Goal: Task Accomplishment & Management: Manage account settings

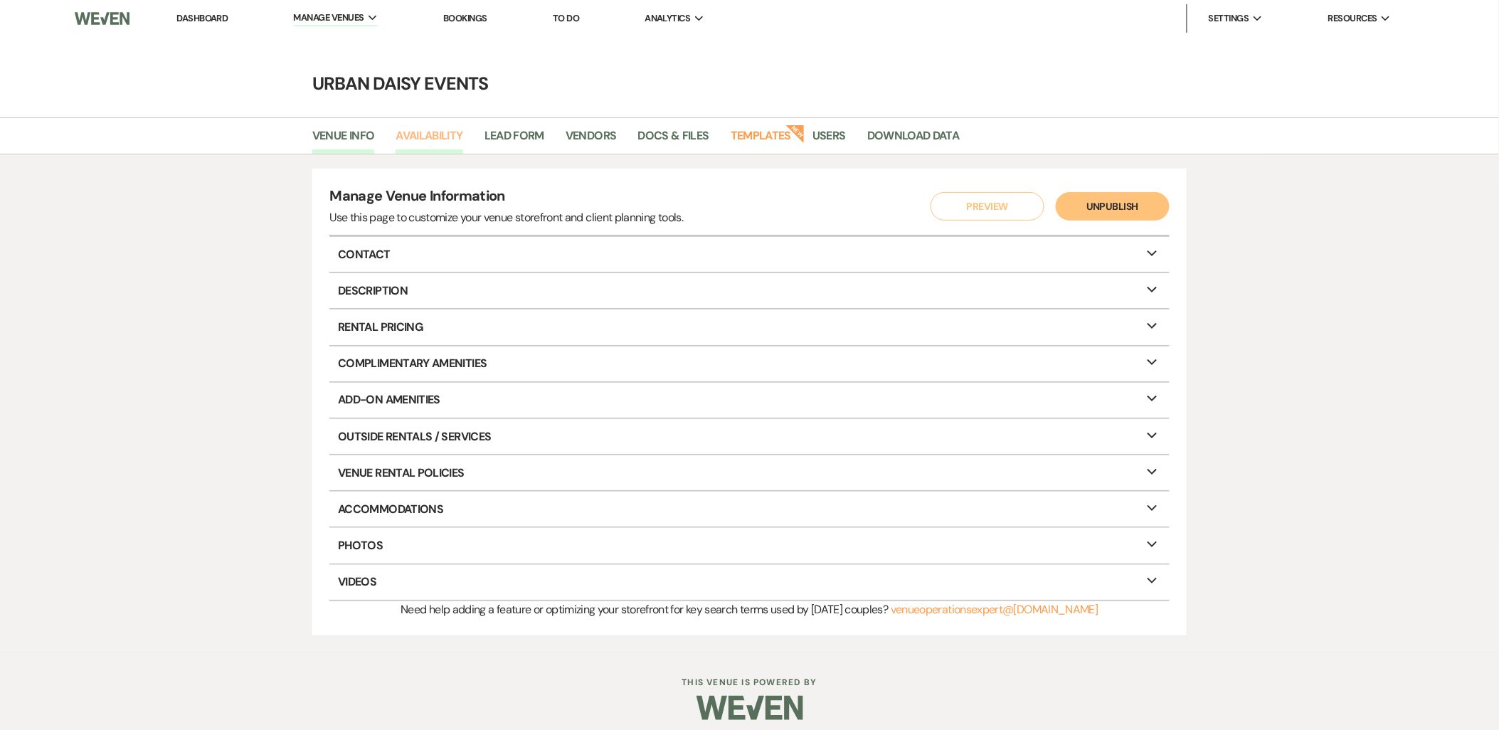
click at [446, 141] on link "Availability" at bounding box center [429, 140] width 67 height 27
select select "2"
select select "2026"
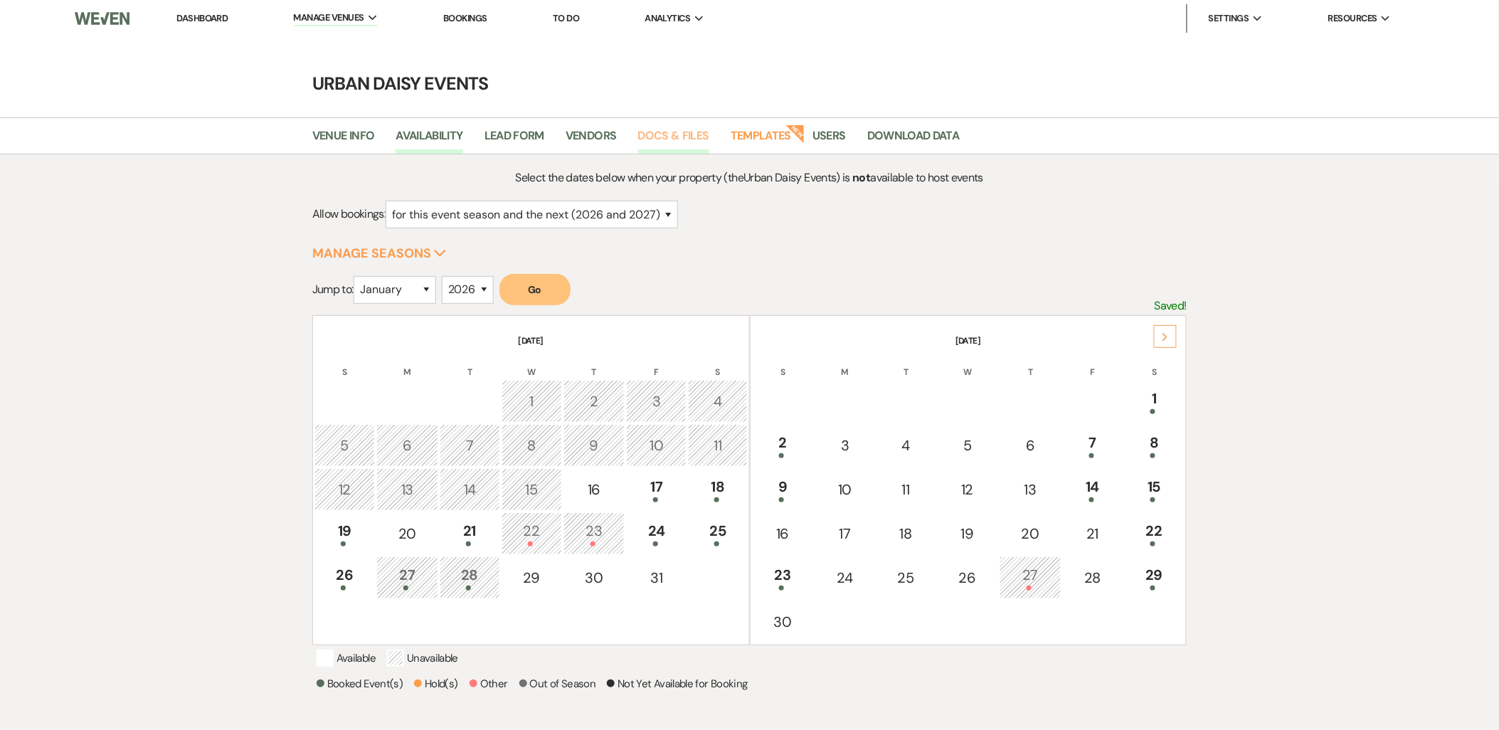
click at [696, 141] on link "Docs & Files" at bounding box center [673, 140] width 71 height 27
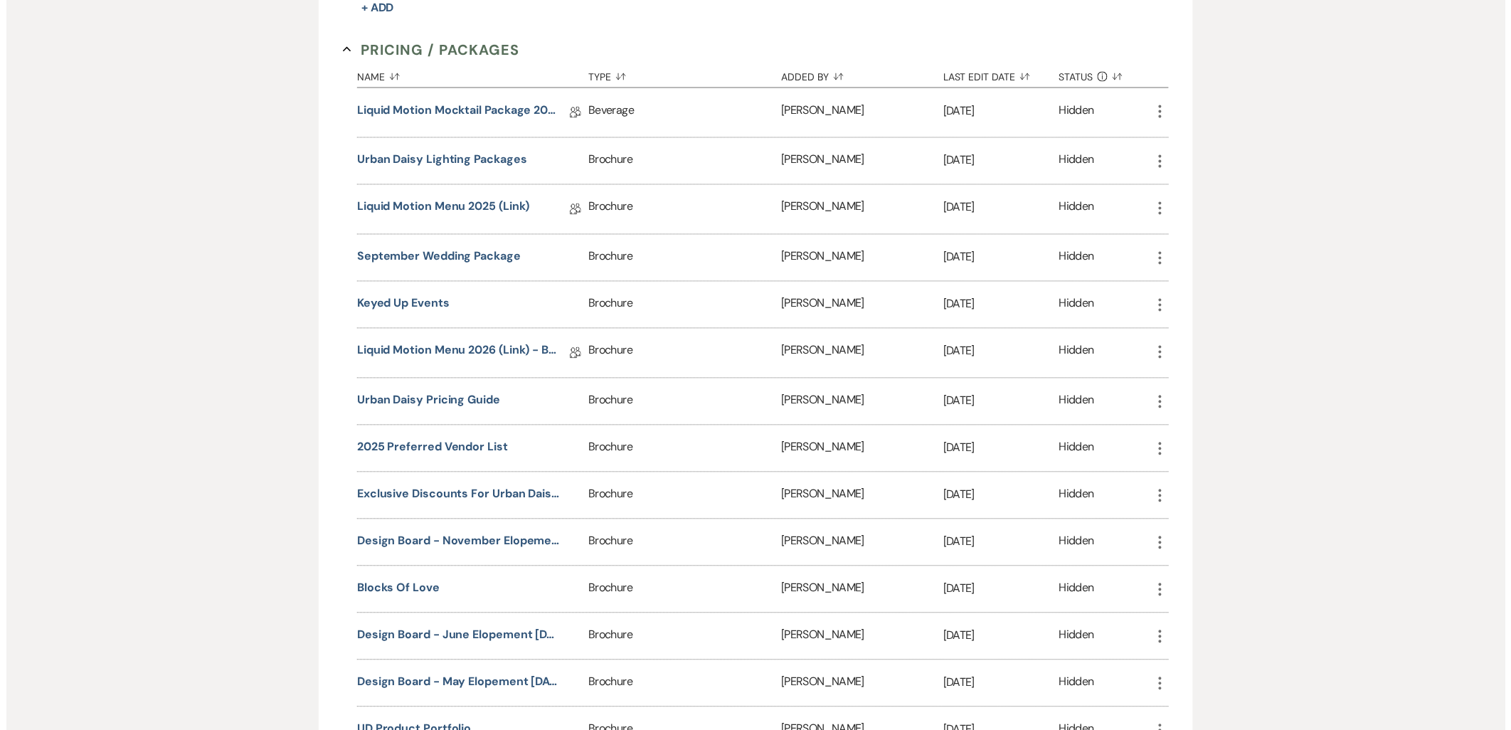
scroll to position [870, 0]
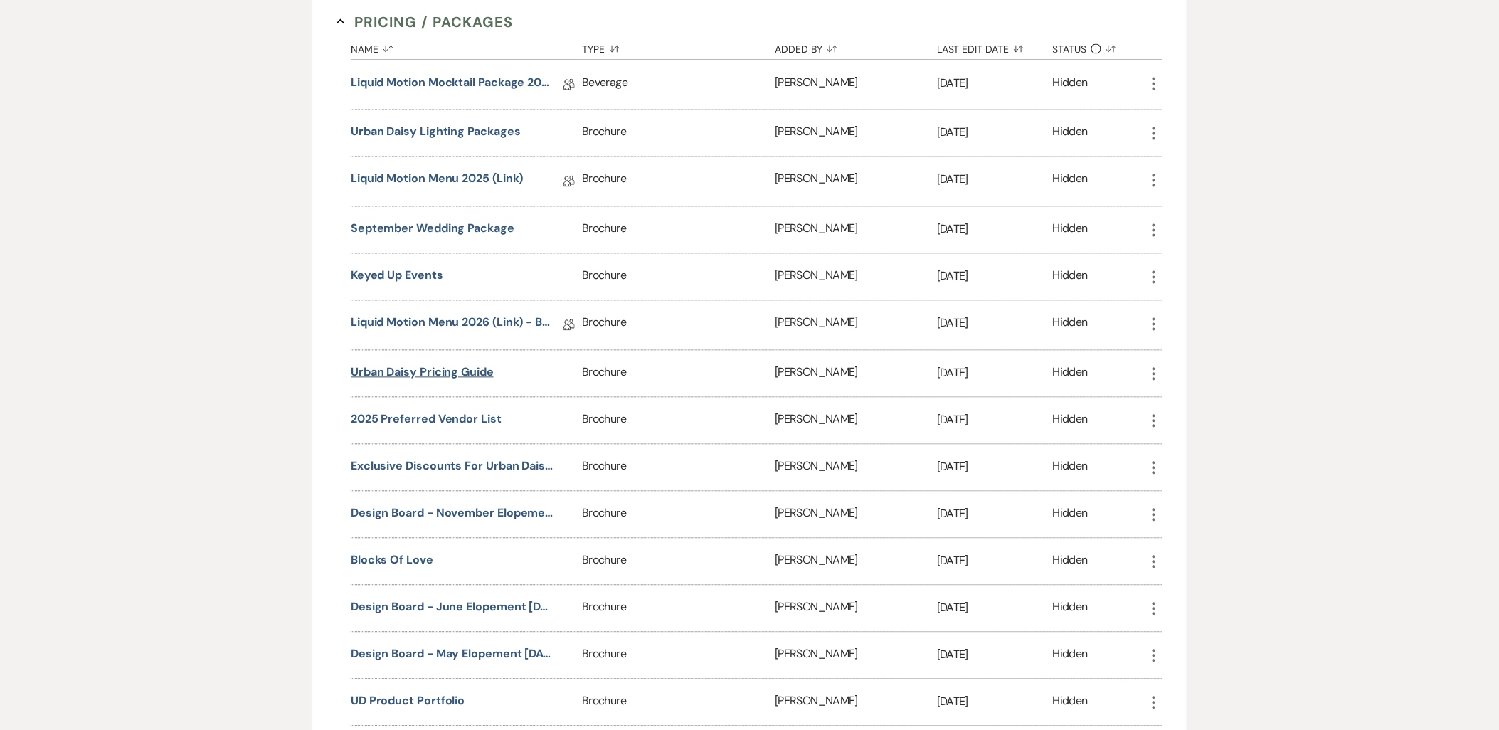
click at [393, 371] on button "Urban Daisy Pricing Guide" at bounding box center [422, 372] width 143 height 17
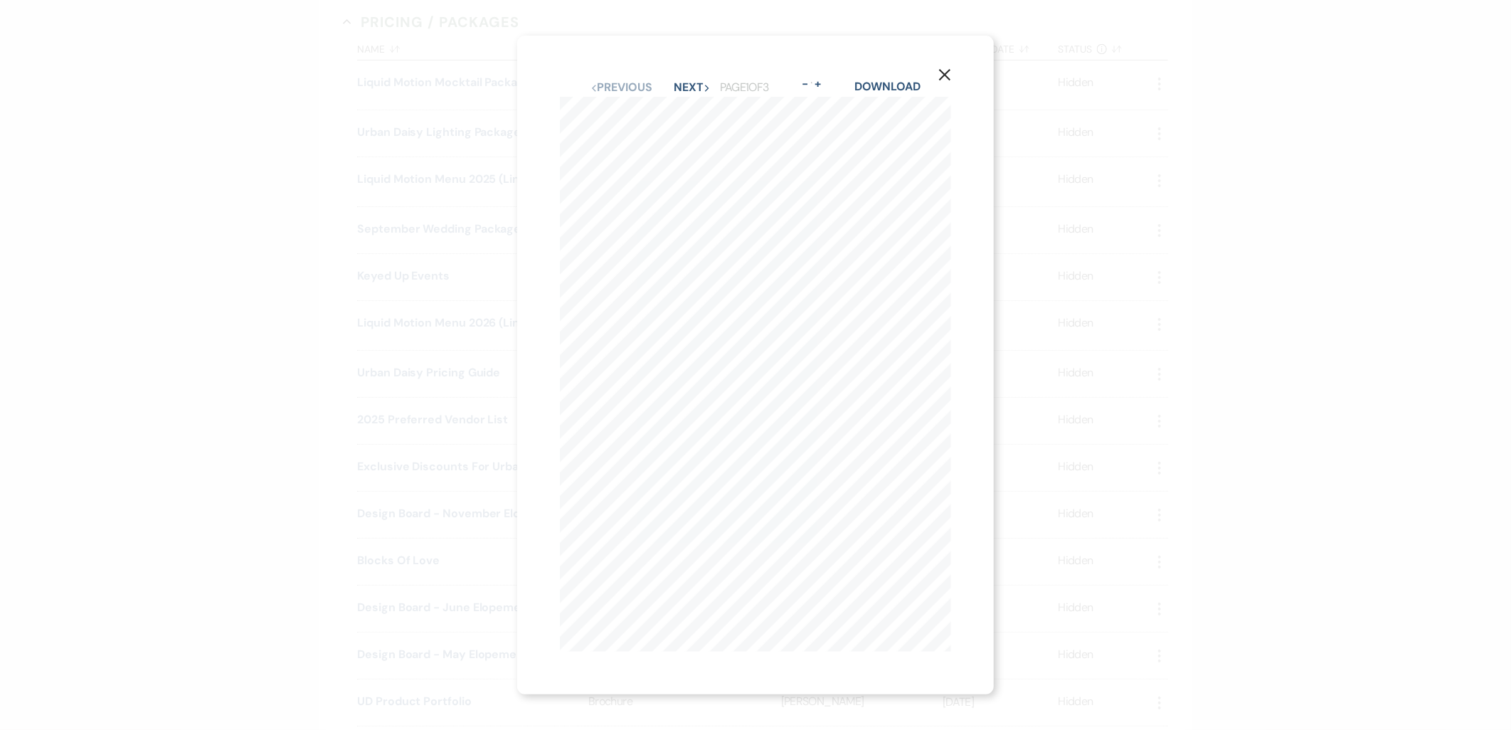
click at [686, 71] on div "X Previous Previous Next Next Page 1 of 3 - Zoom + Download Our architecture bo…" at bounding box center [755, 365] width 477 height 659
click at [689, 83] on button "Next Next" at bounding box center [693, 87] width 37 height 11
click at [825, 78] on button "+" at bounding box center [819, 83] width 11 height 11
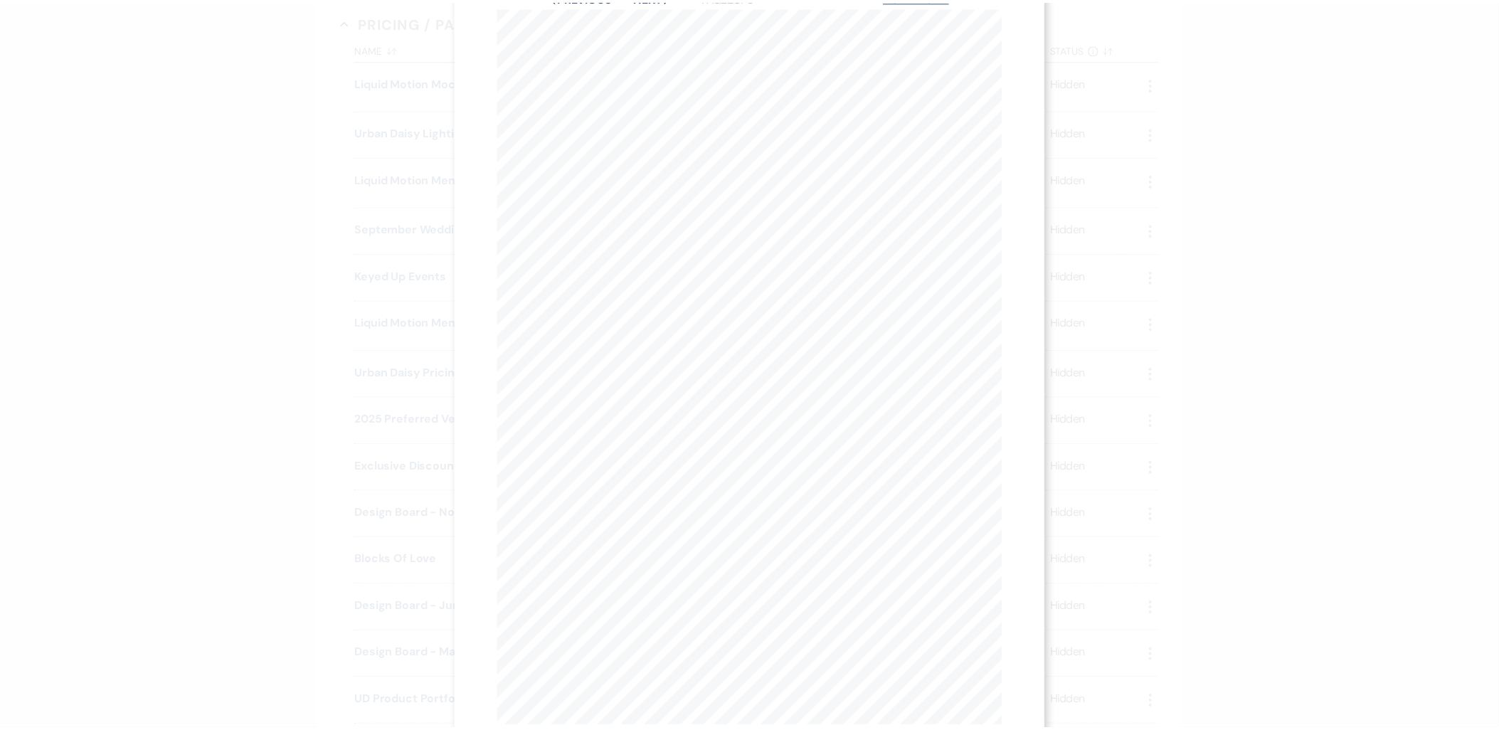
scroll to position [79, 0]
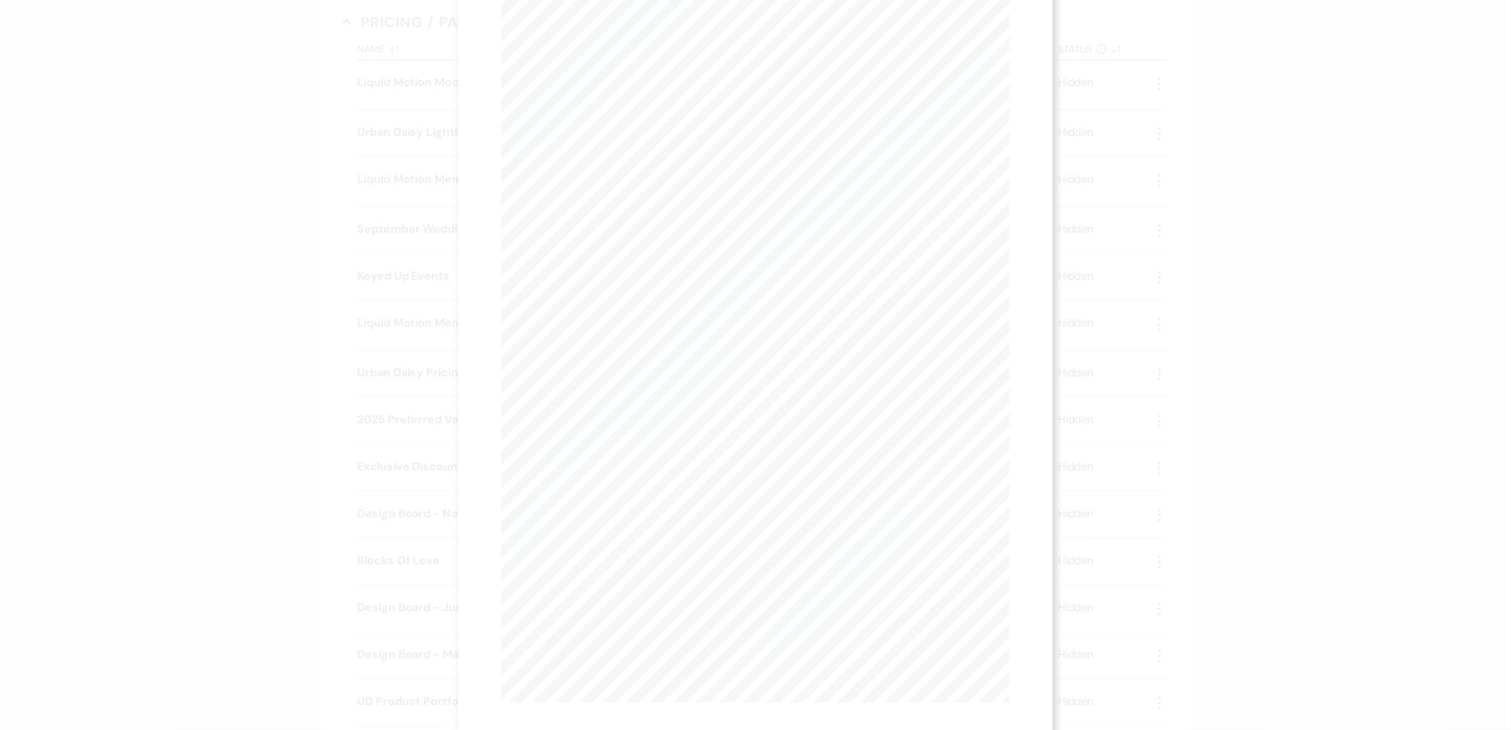
click at [1282, 212] on div "X Previous Previous Next Next Page 2 of 3 - Zoom + Download MAY- OCTOBER [DATE]…" at bounding box center [755, 365] width 1511 height 730
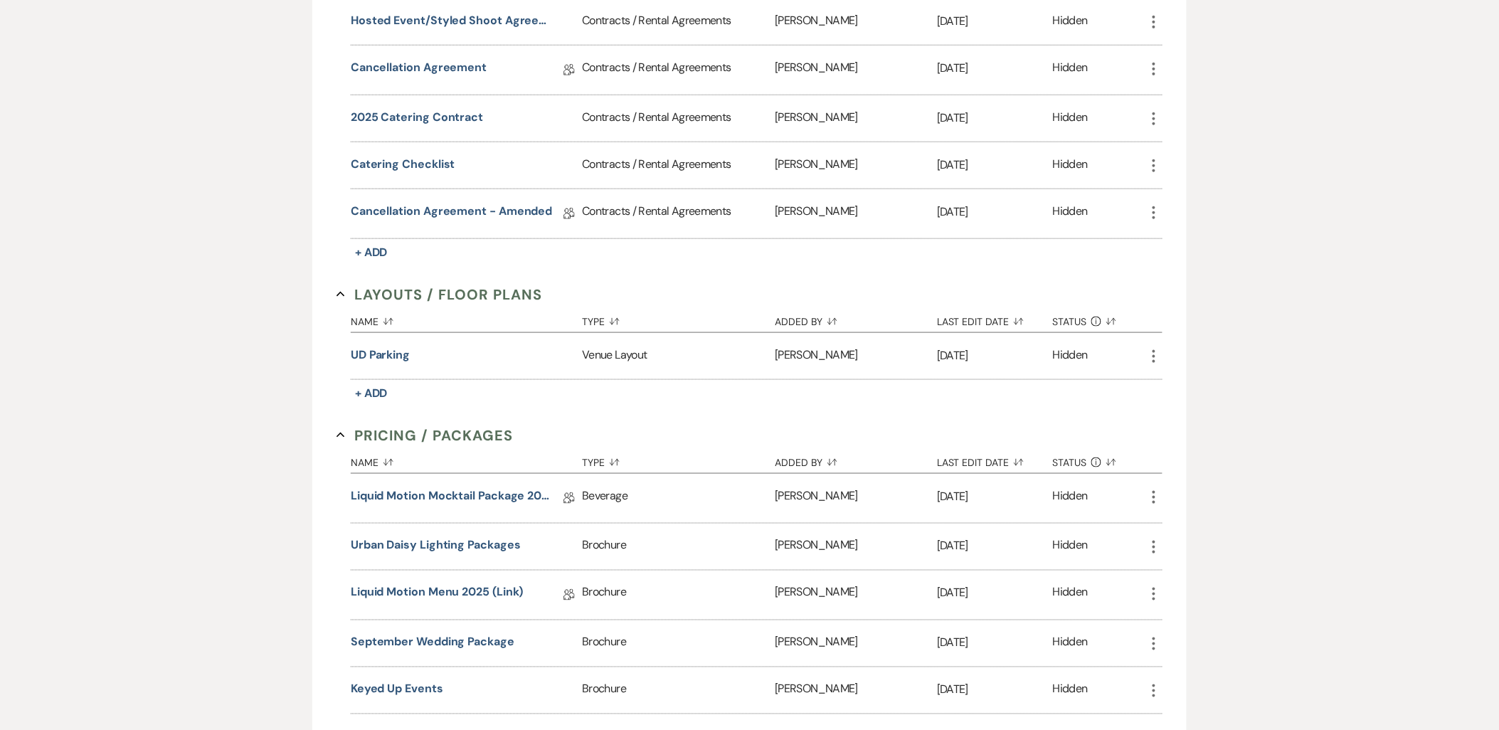
scroll to position [0, 0]
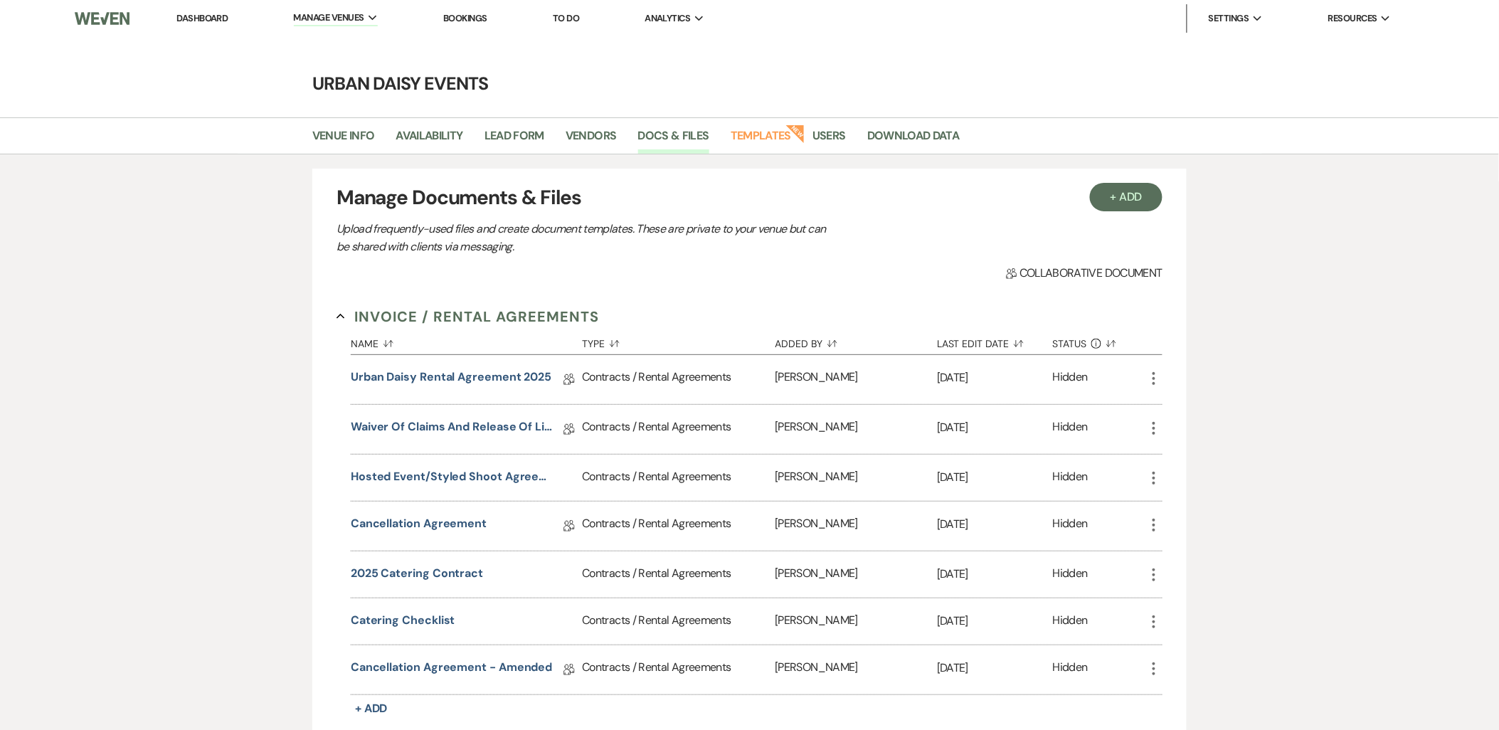
click at [218, 18] on link "Dashboard" at bounding box center [201, 18] width 51 height 12
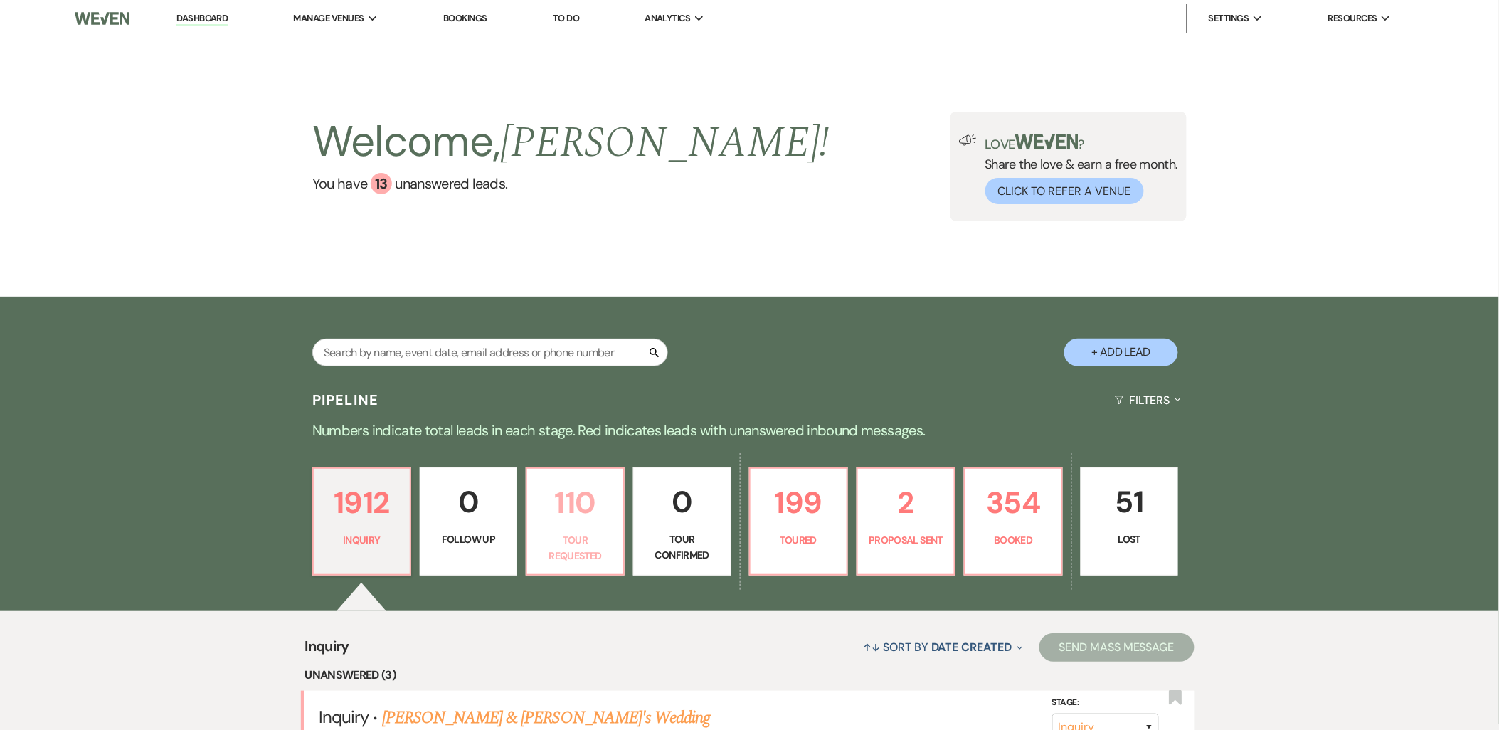
click at [581, 517] on p "110" at bounding box center [575, 503] width 79 height 48
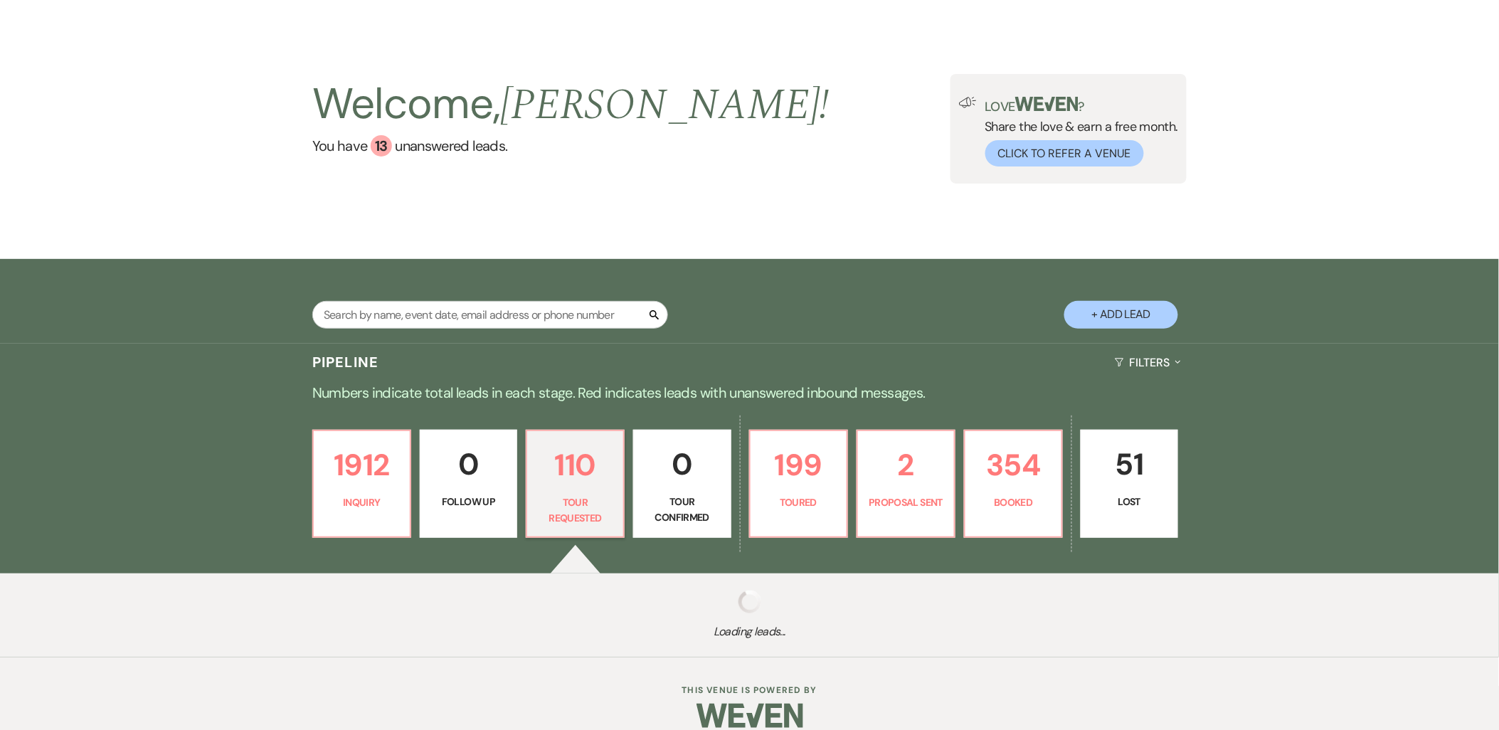
select select "2"
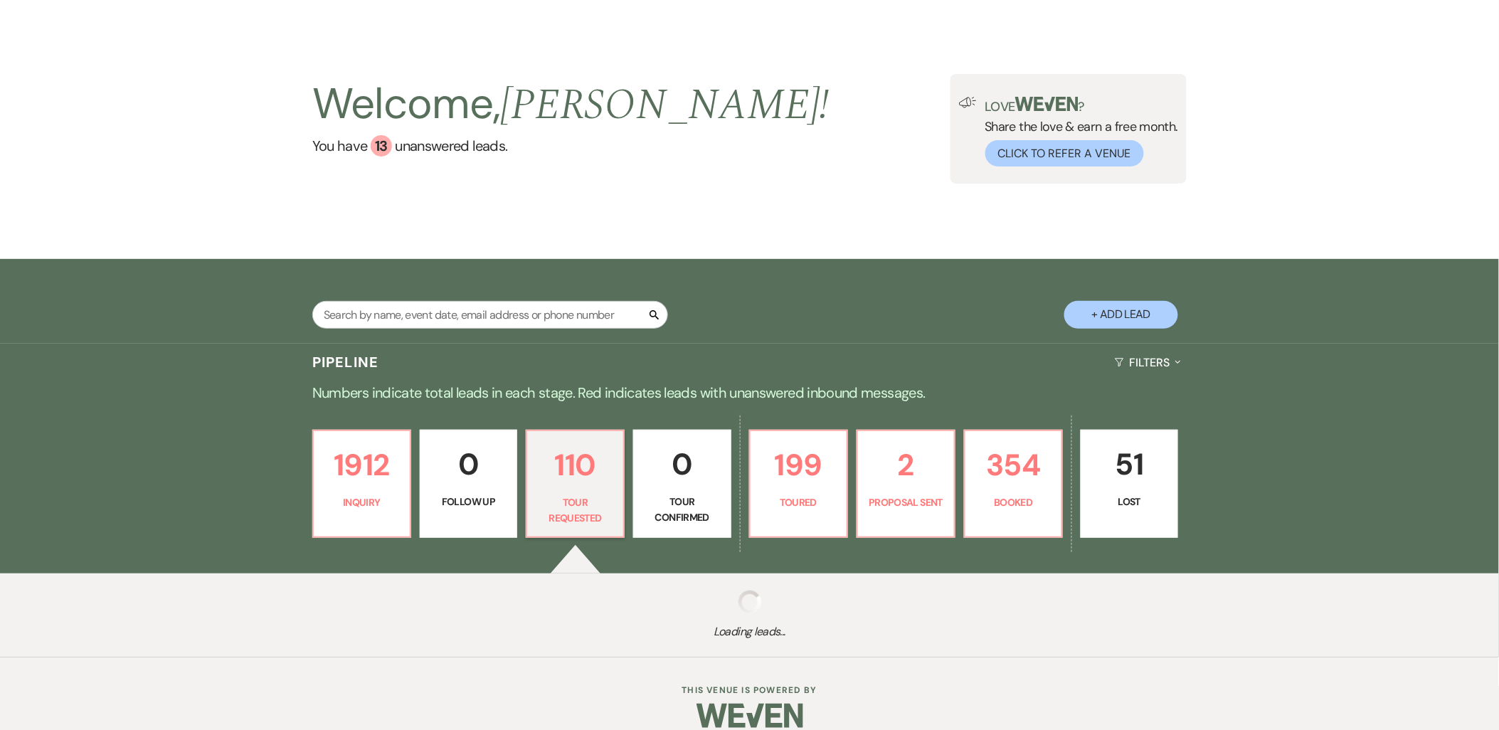
select select "2"
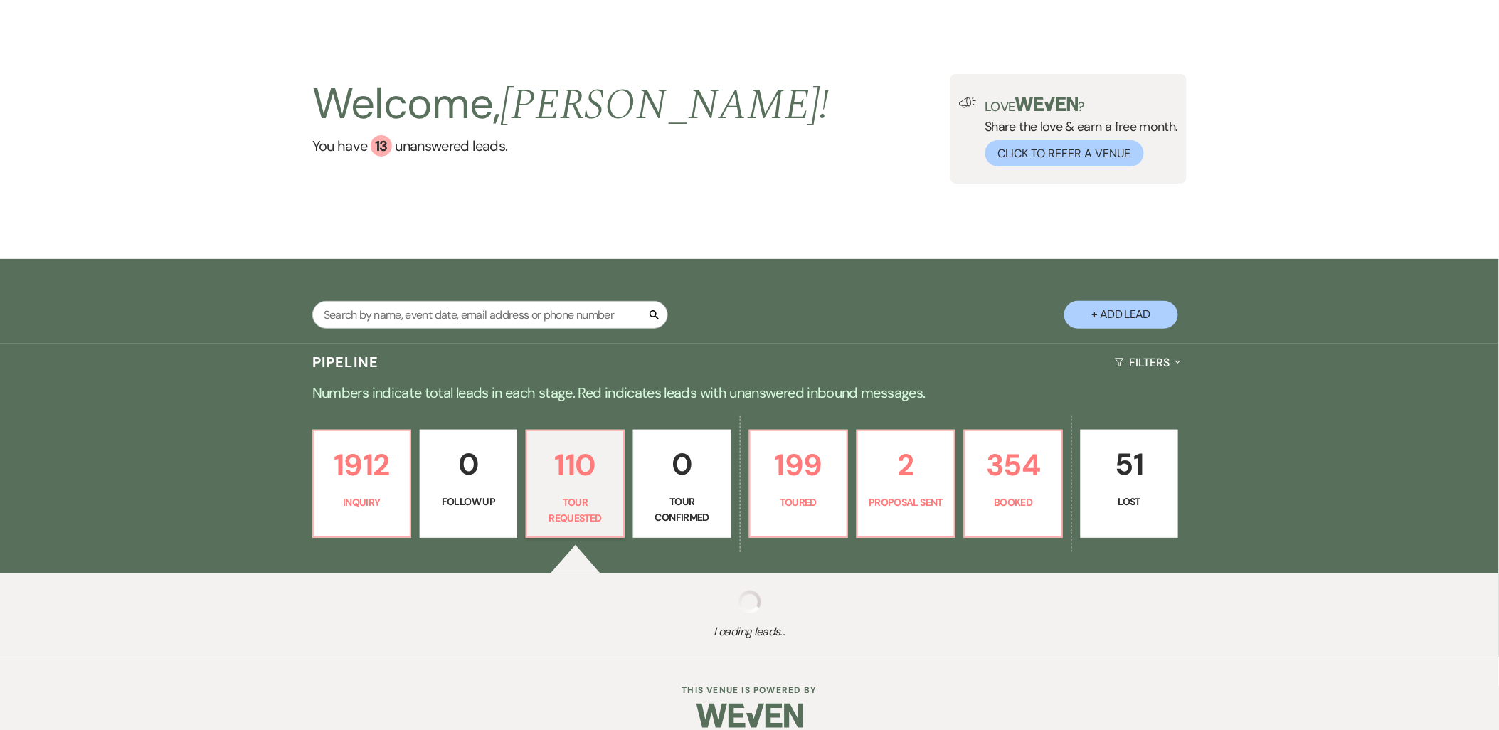
select select "2"
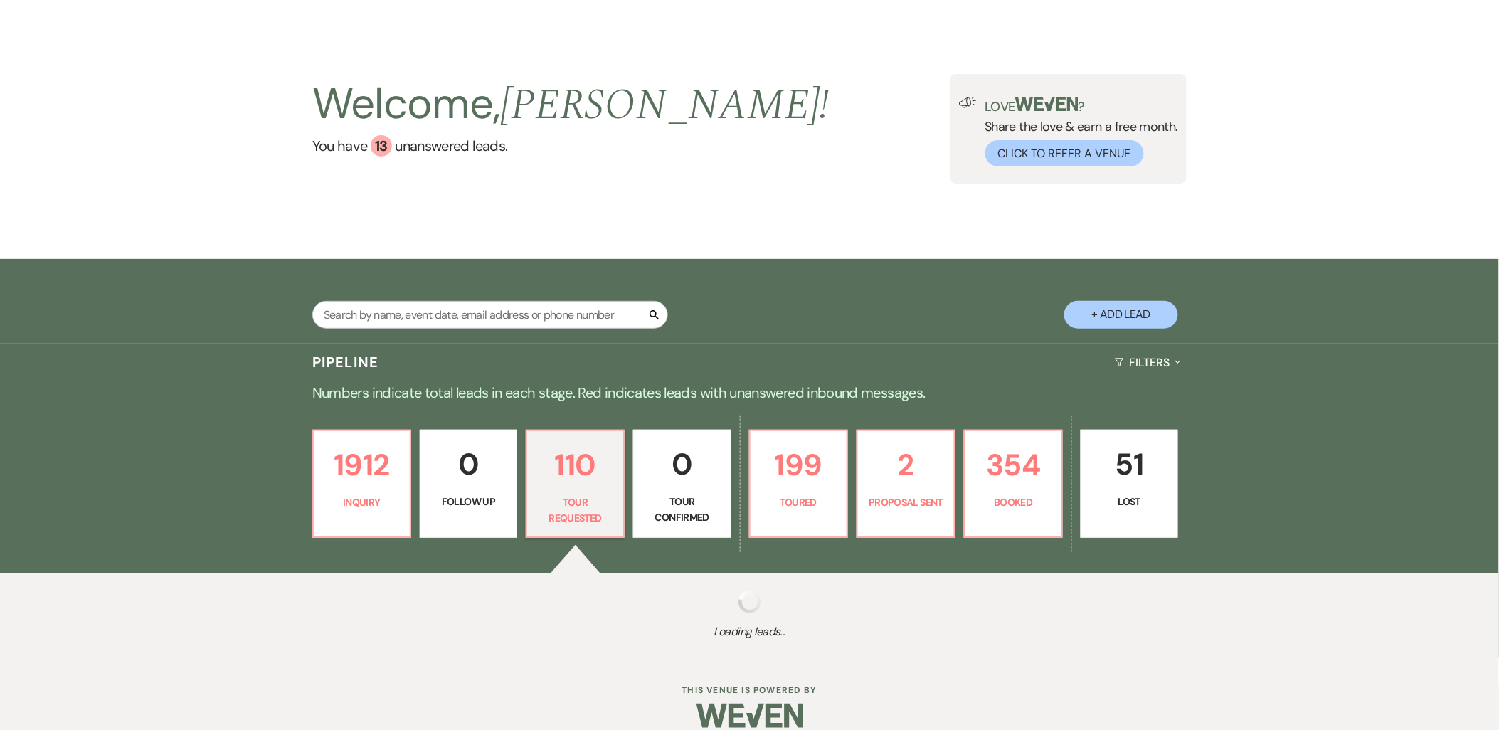
select select "2"
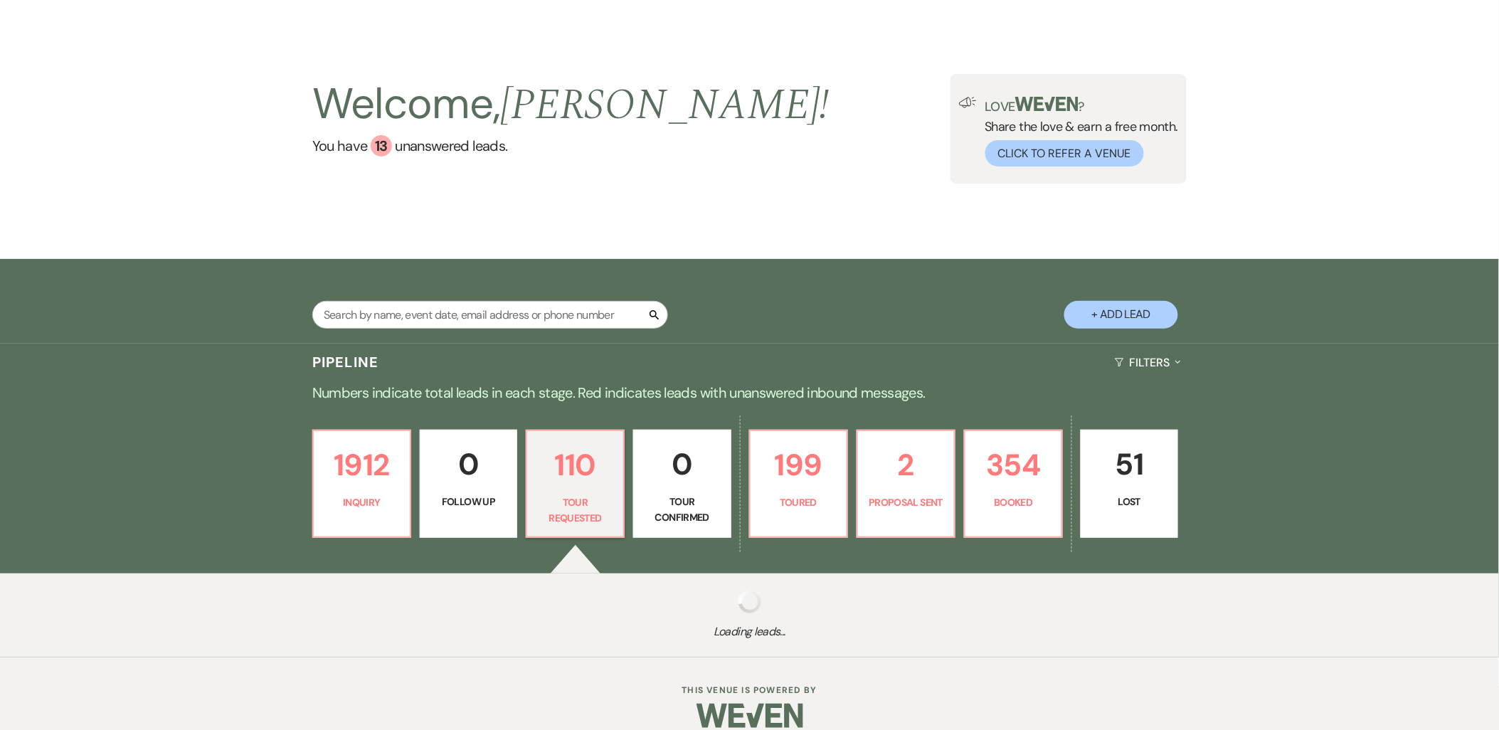
select select "2"
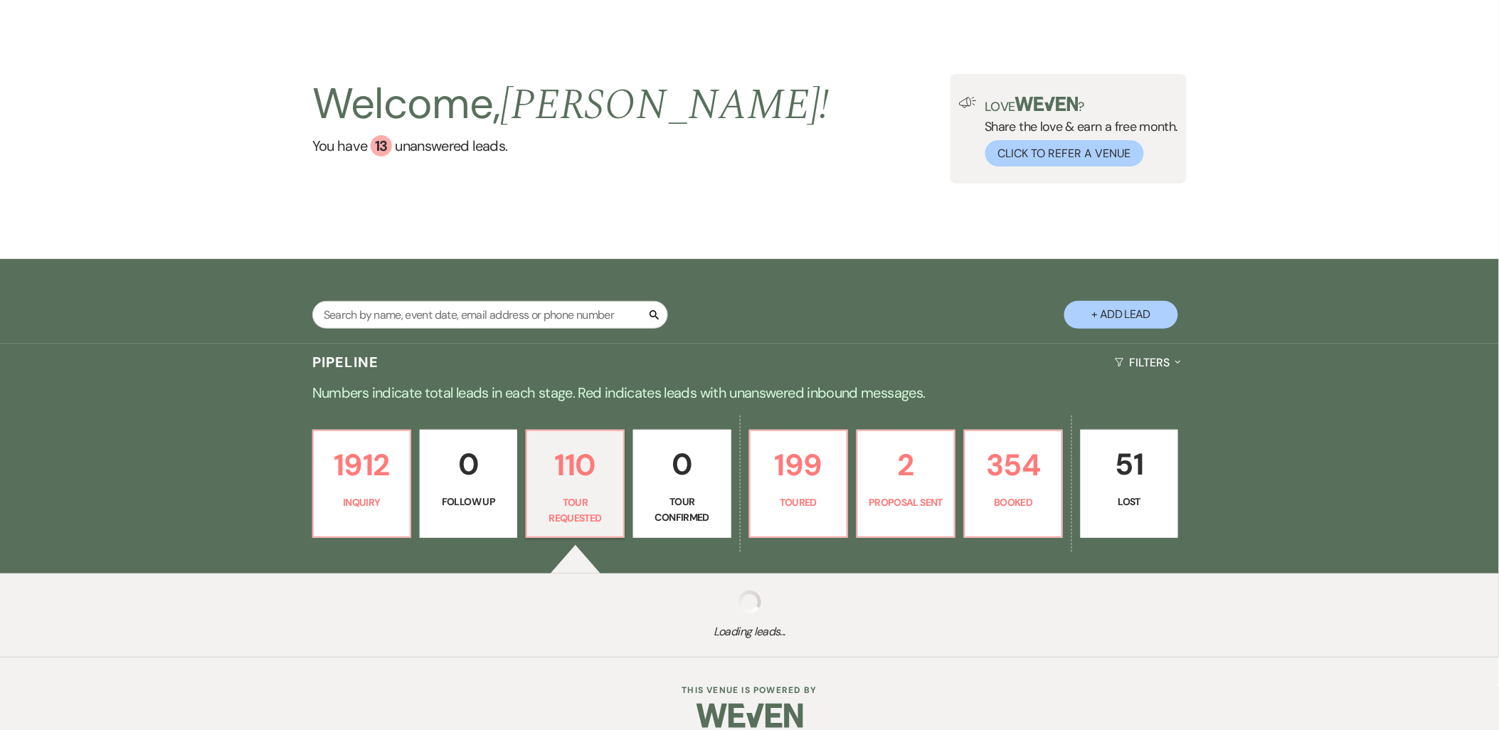
select select "2"
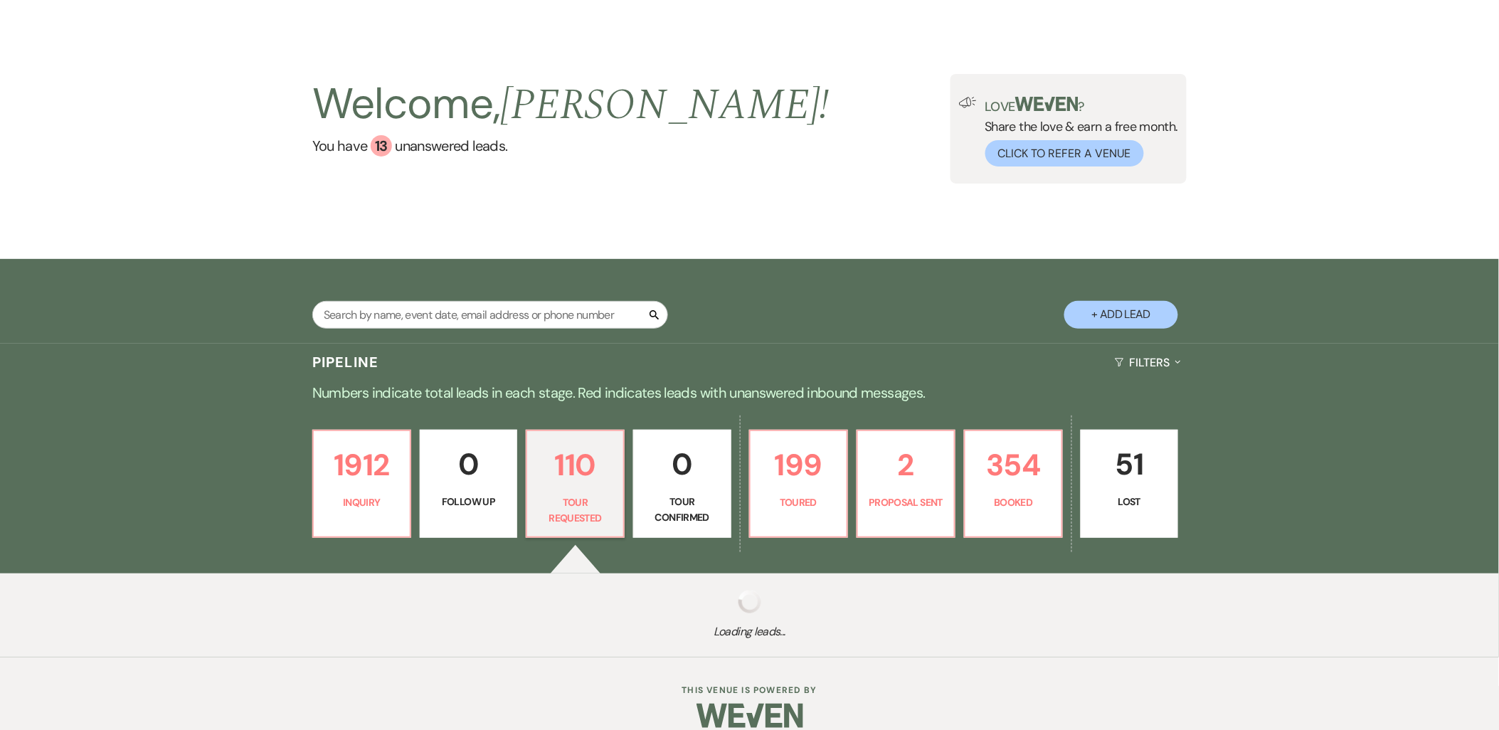
select select "2"
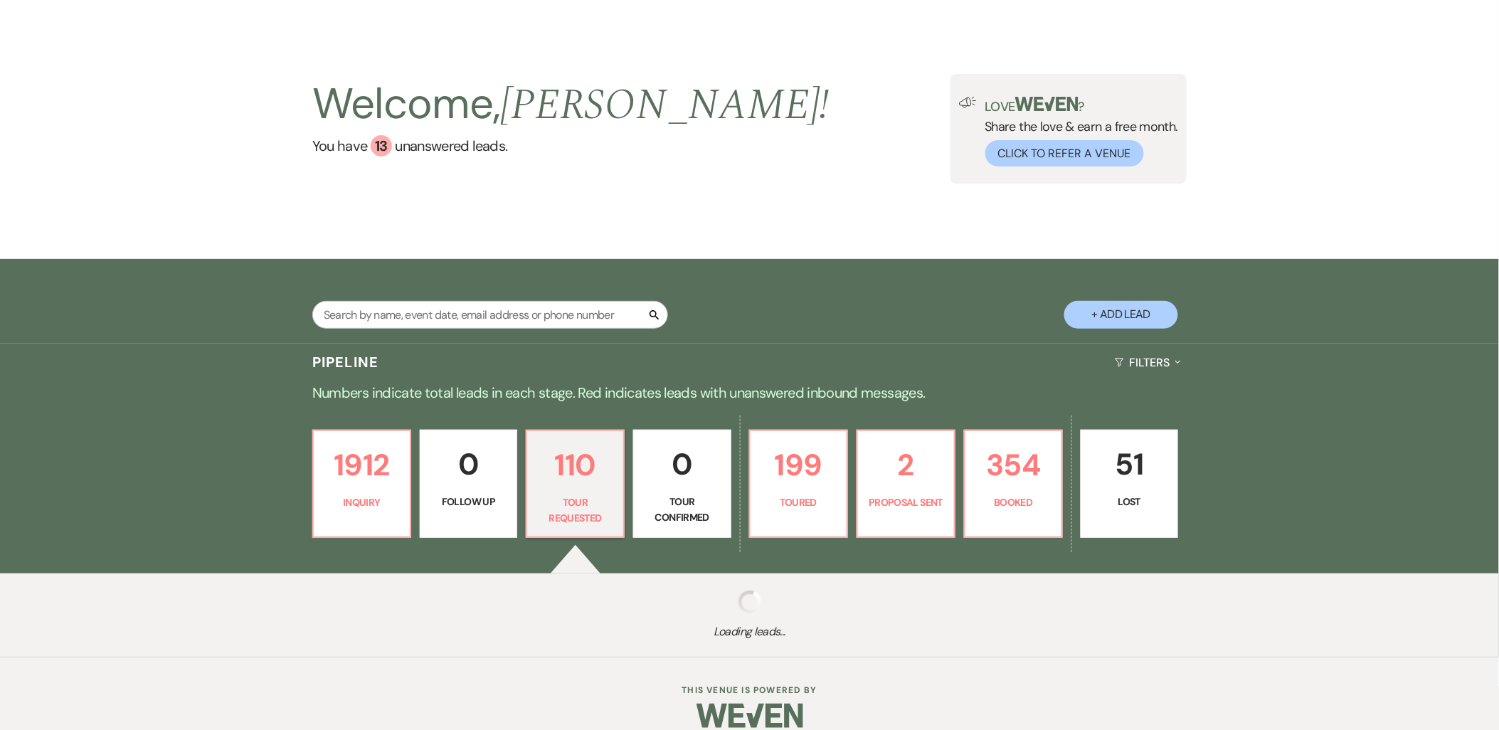
select select "2"
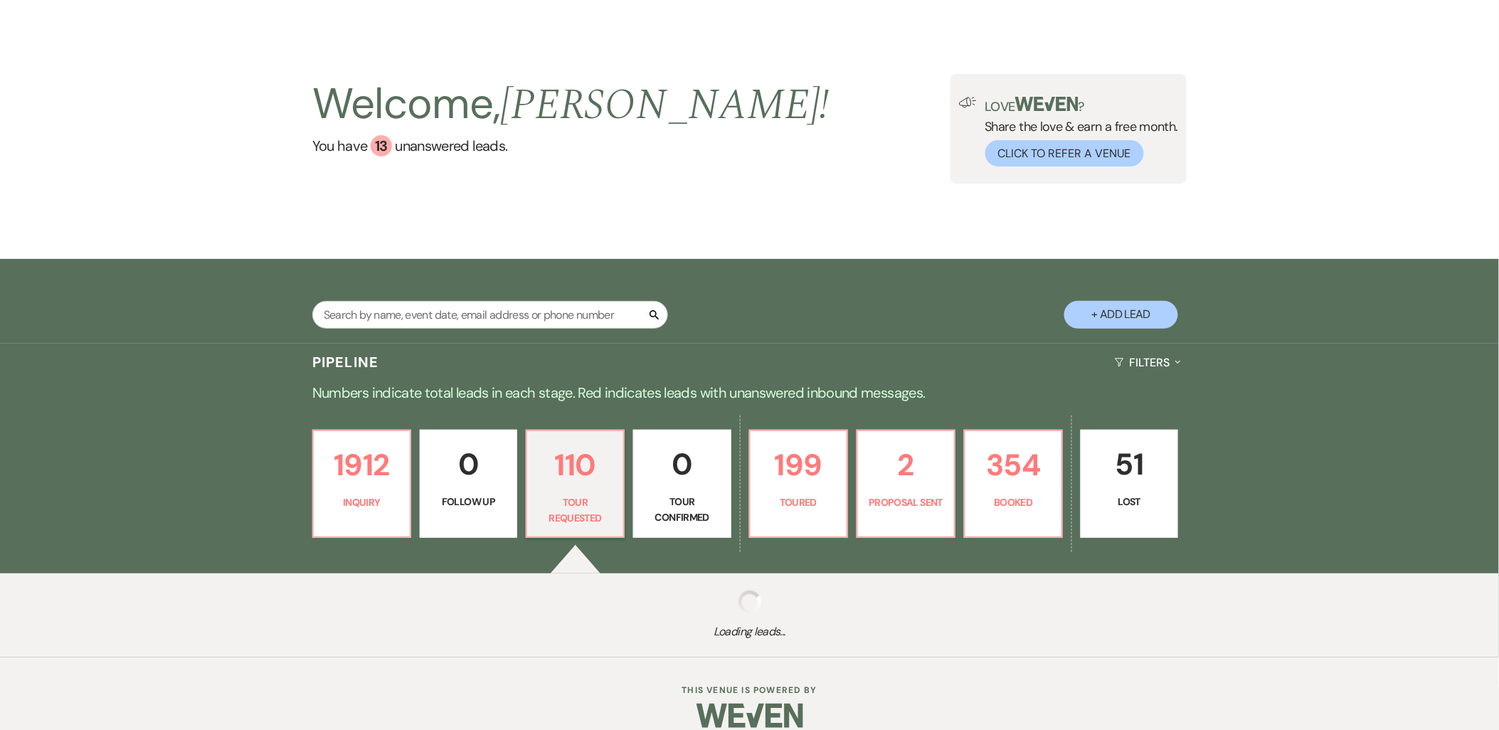
select select "2"
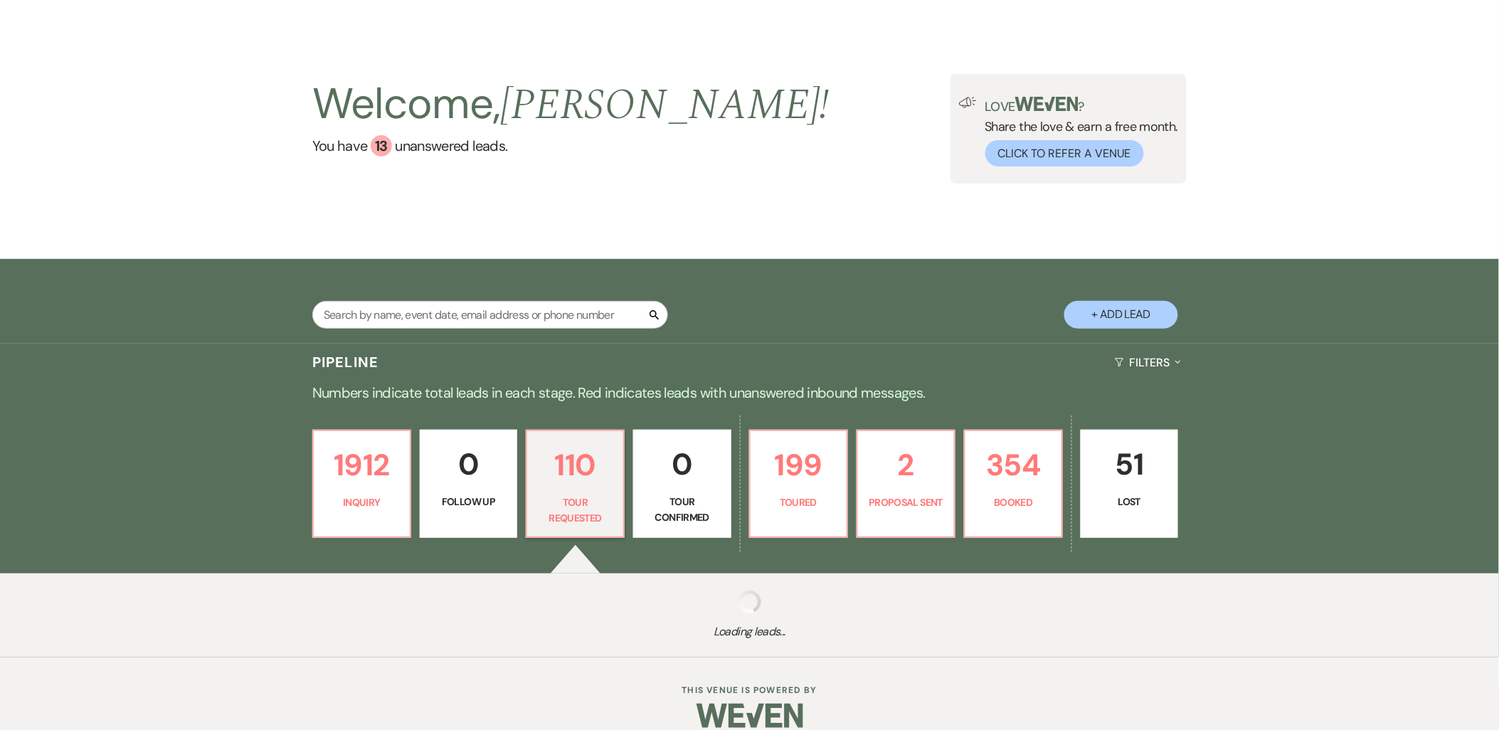
select select "2"
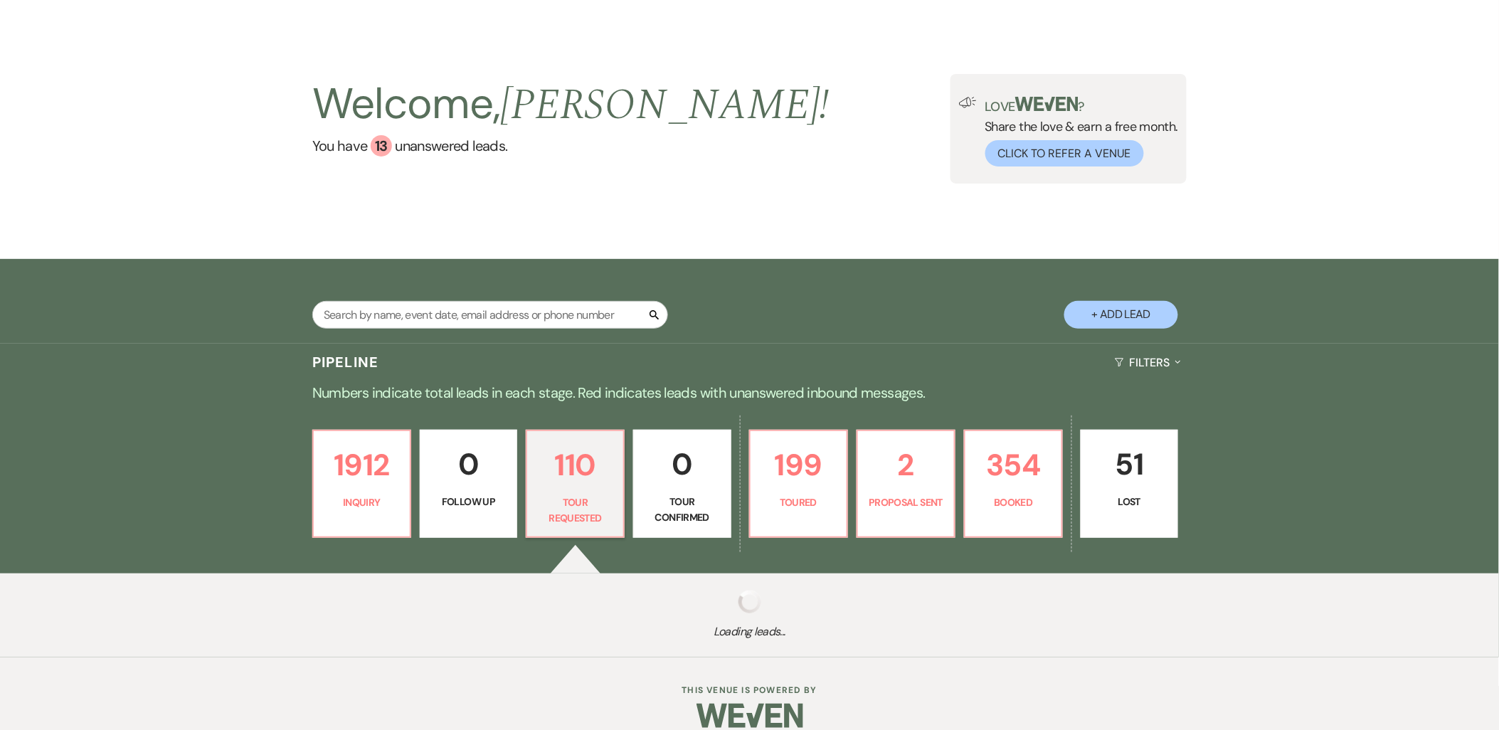
select select "2"
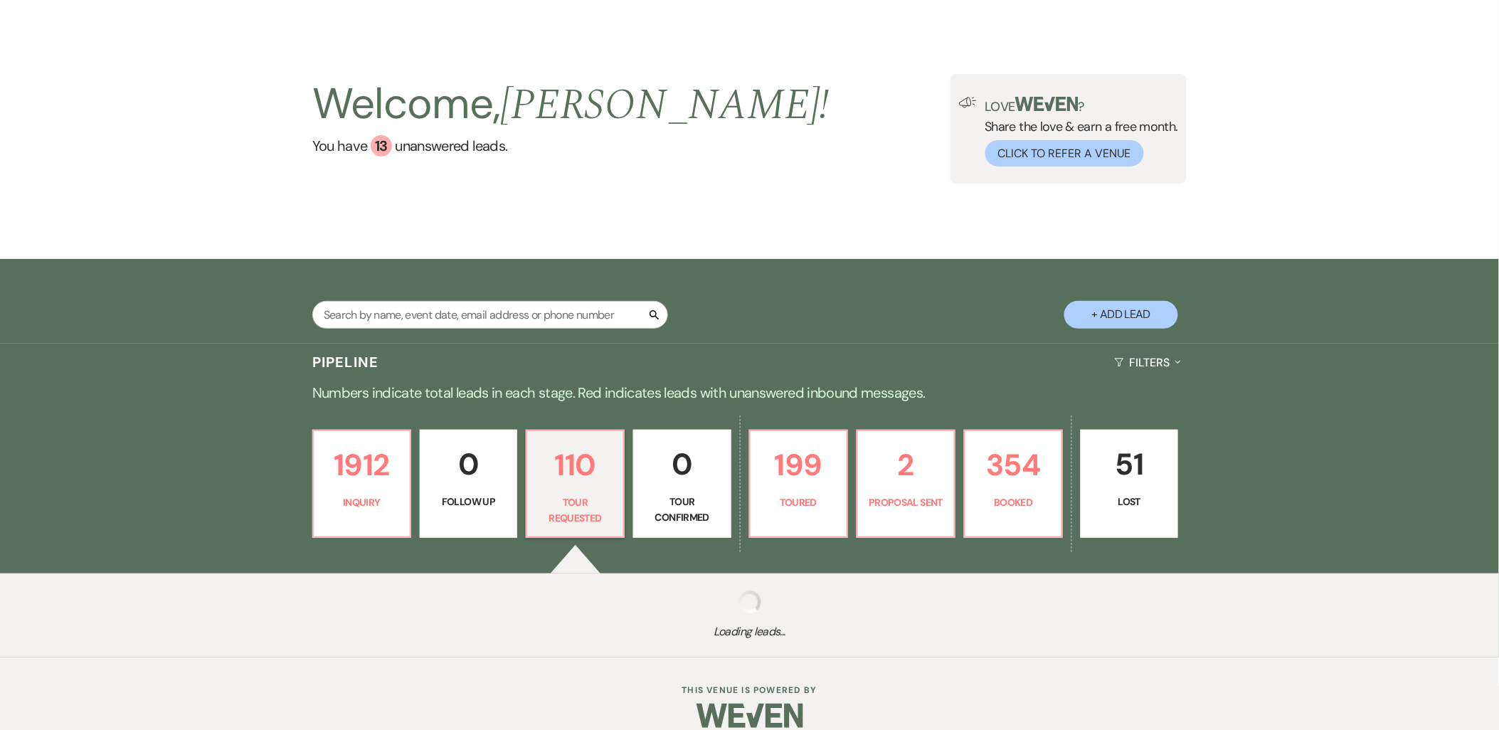
select select "2"
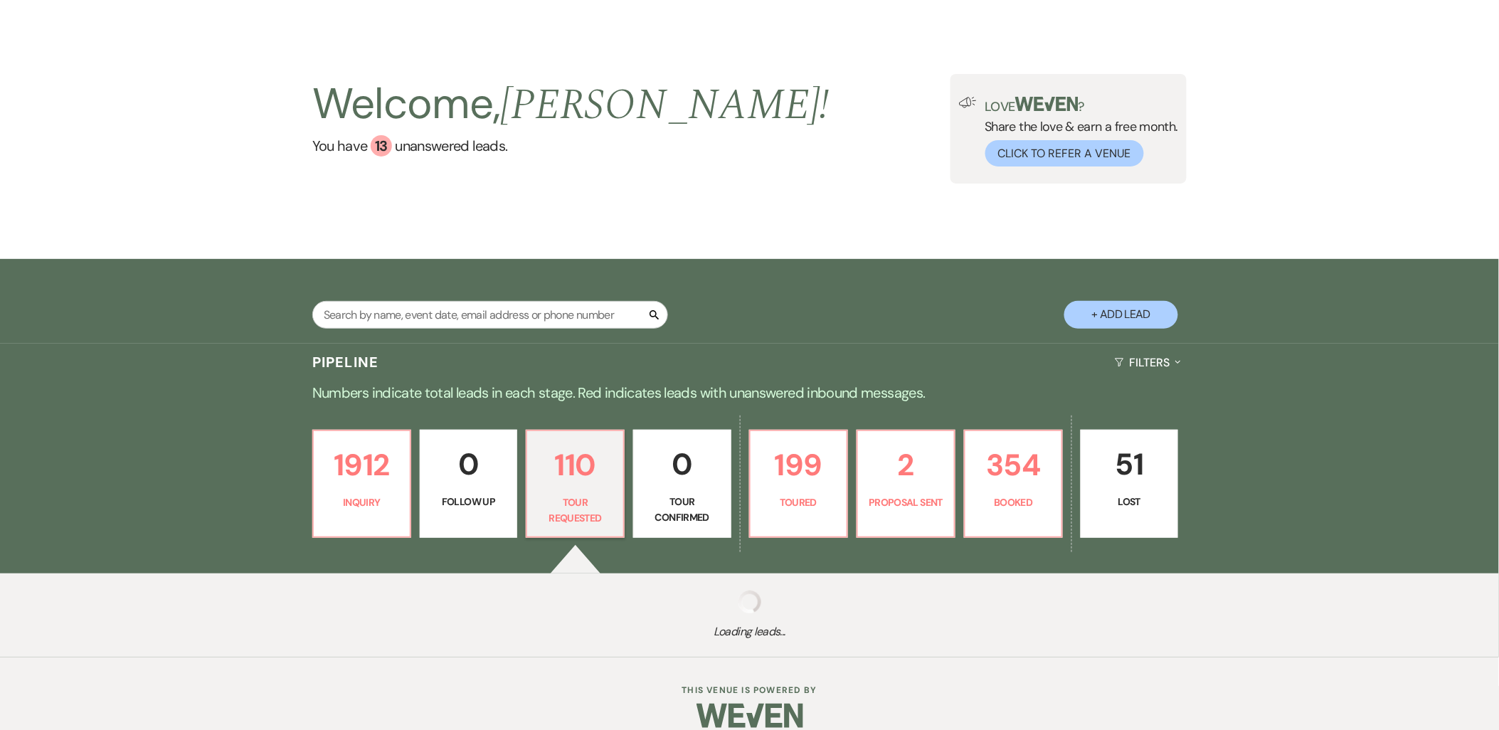
select select "2"
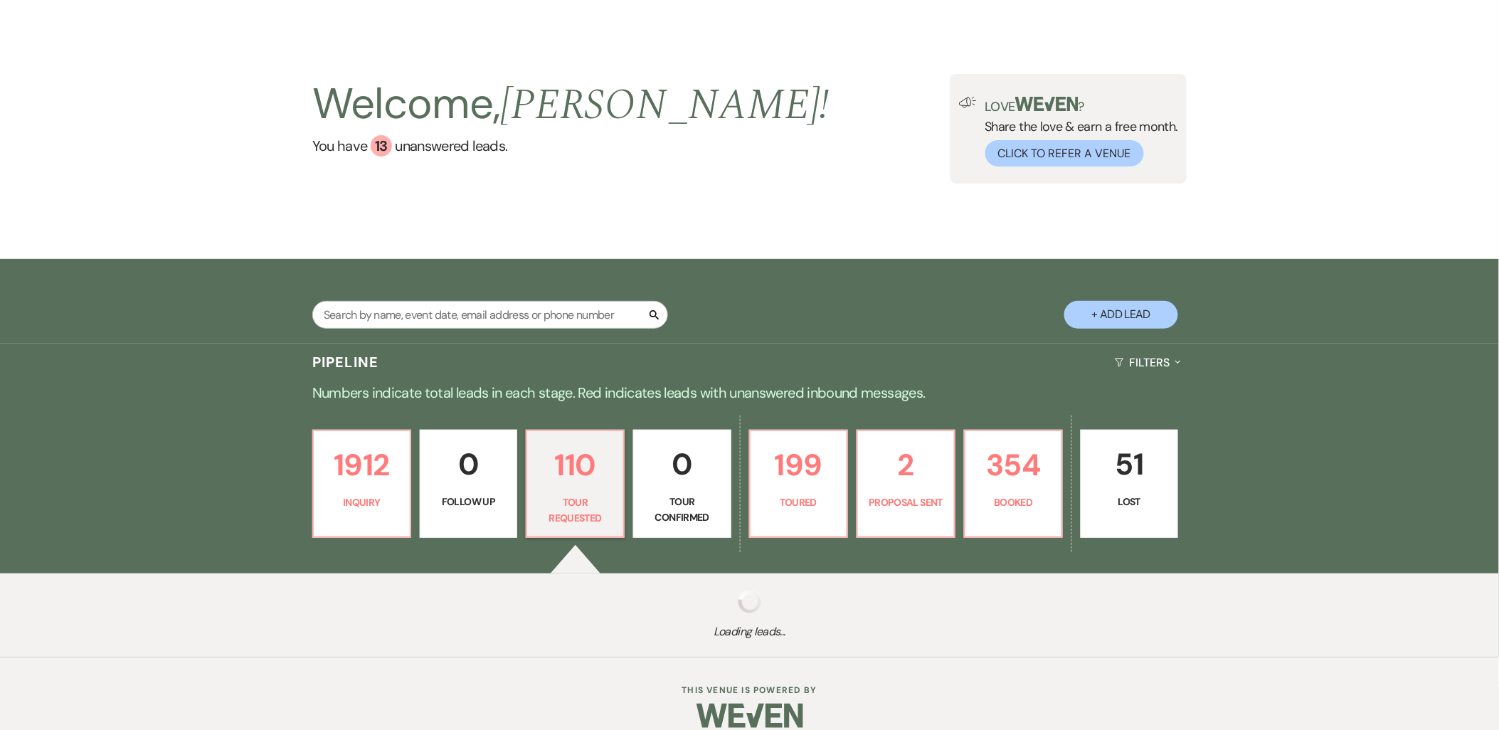
select select "2"
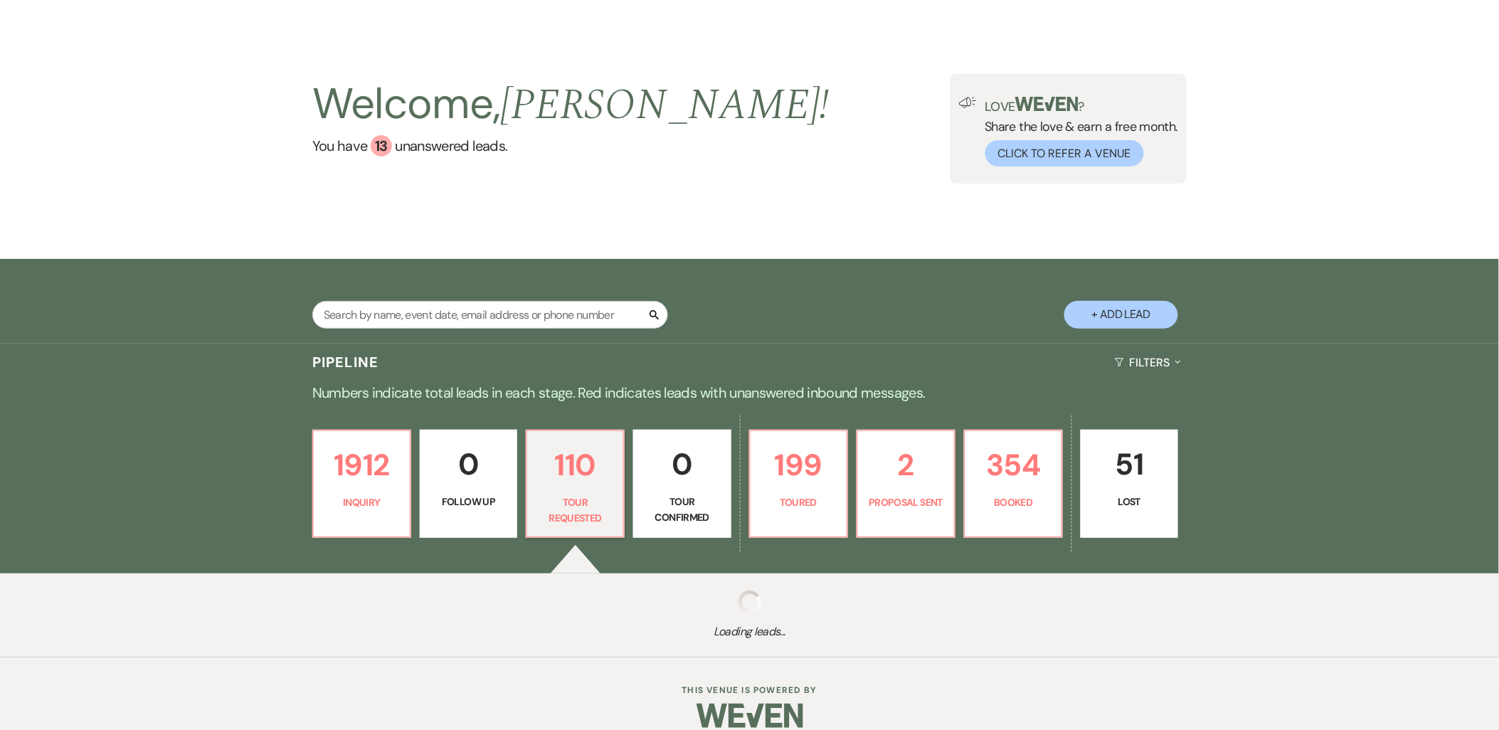
select select "2"
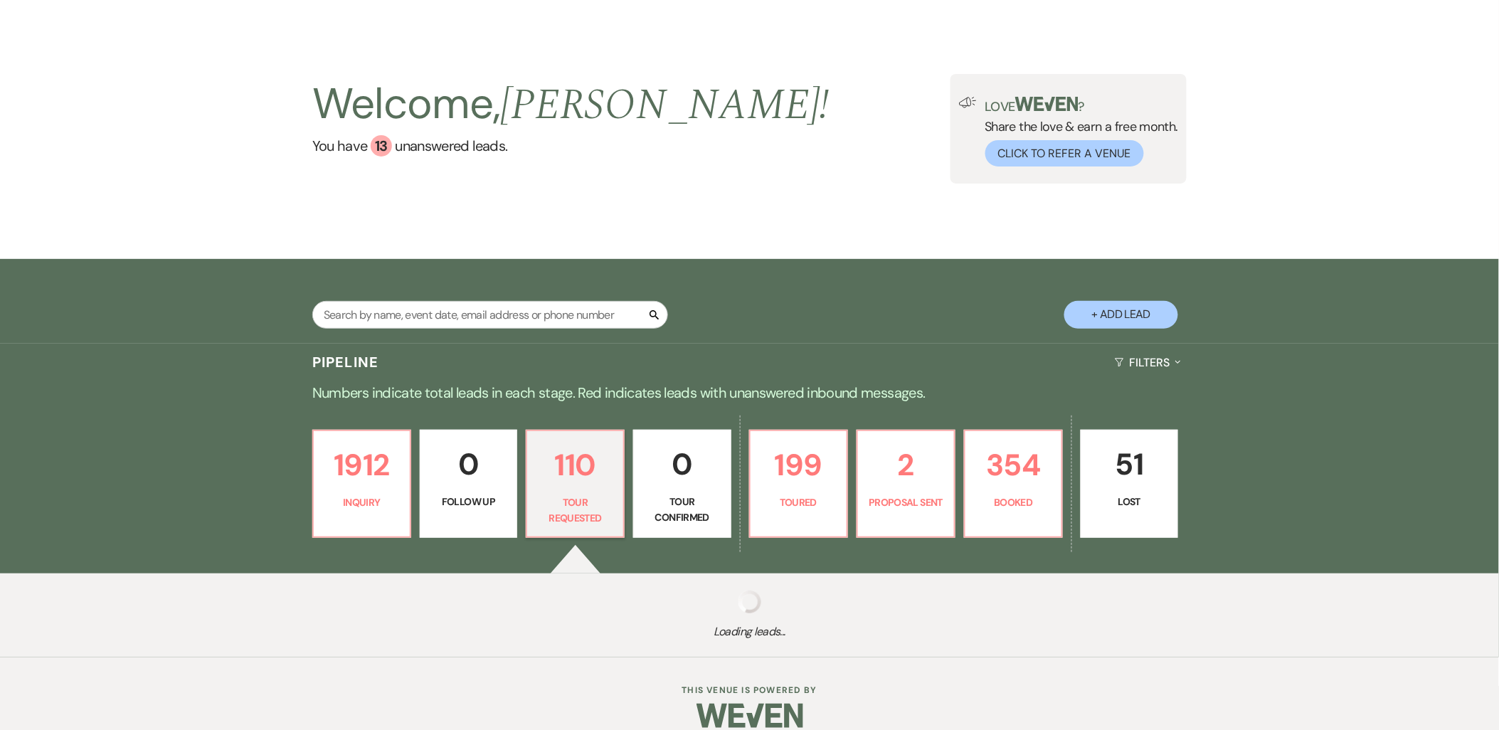
select select "2"
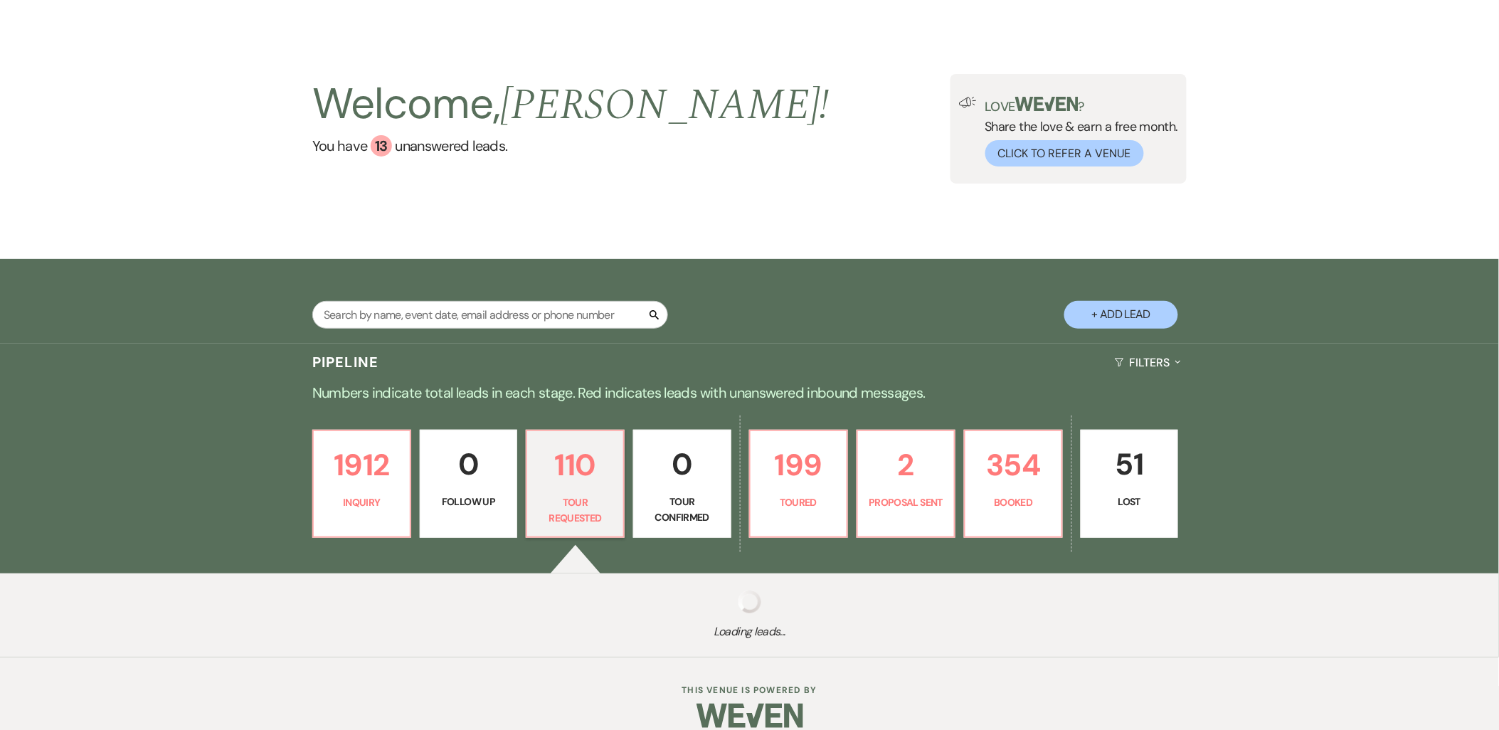
select select "2"
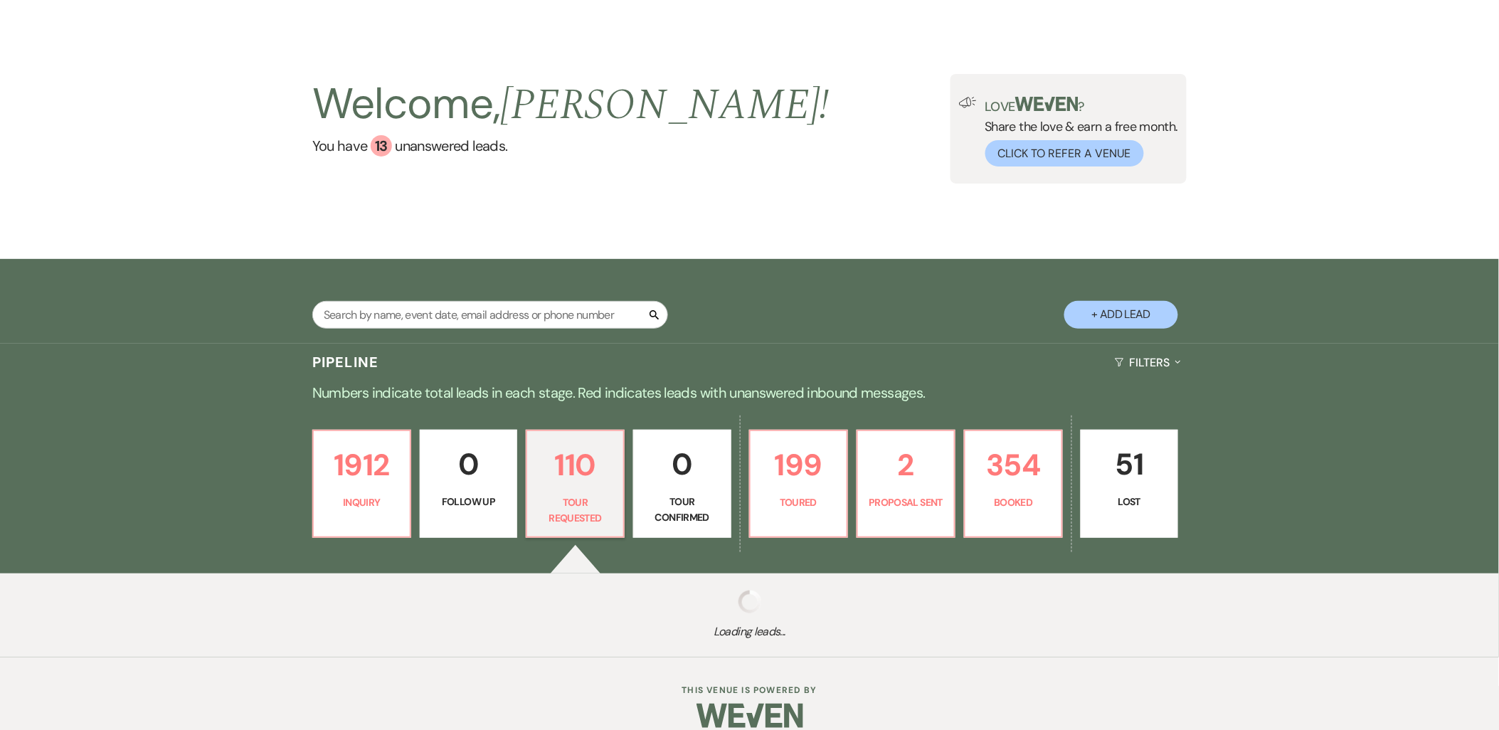
select select "2"
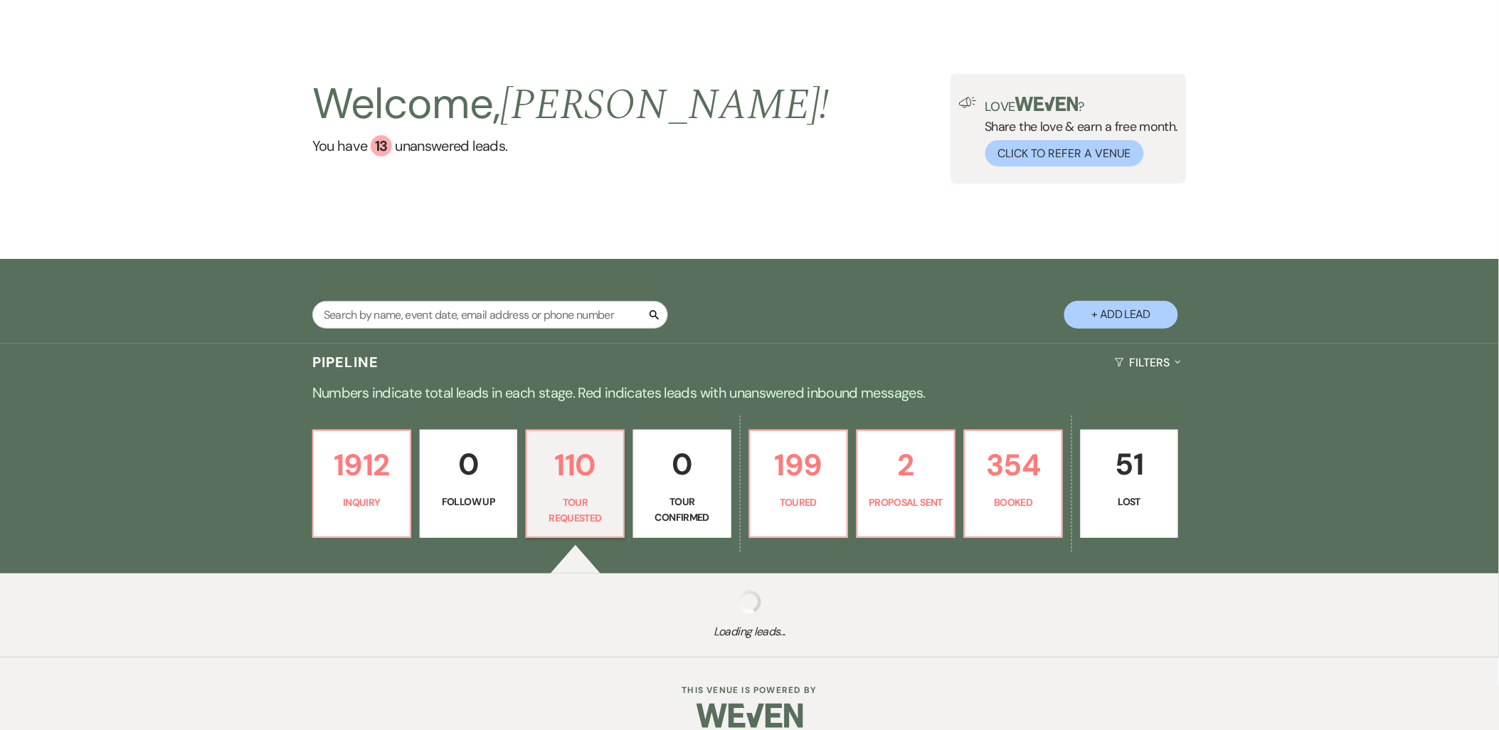
select select "2"
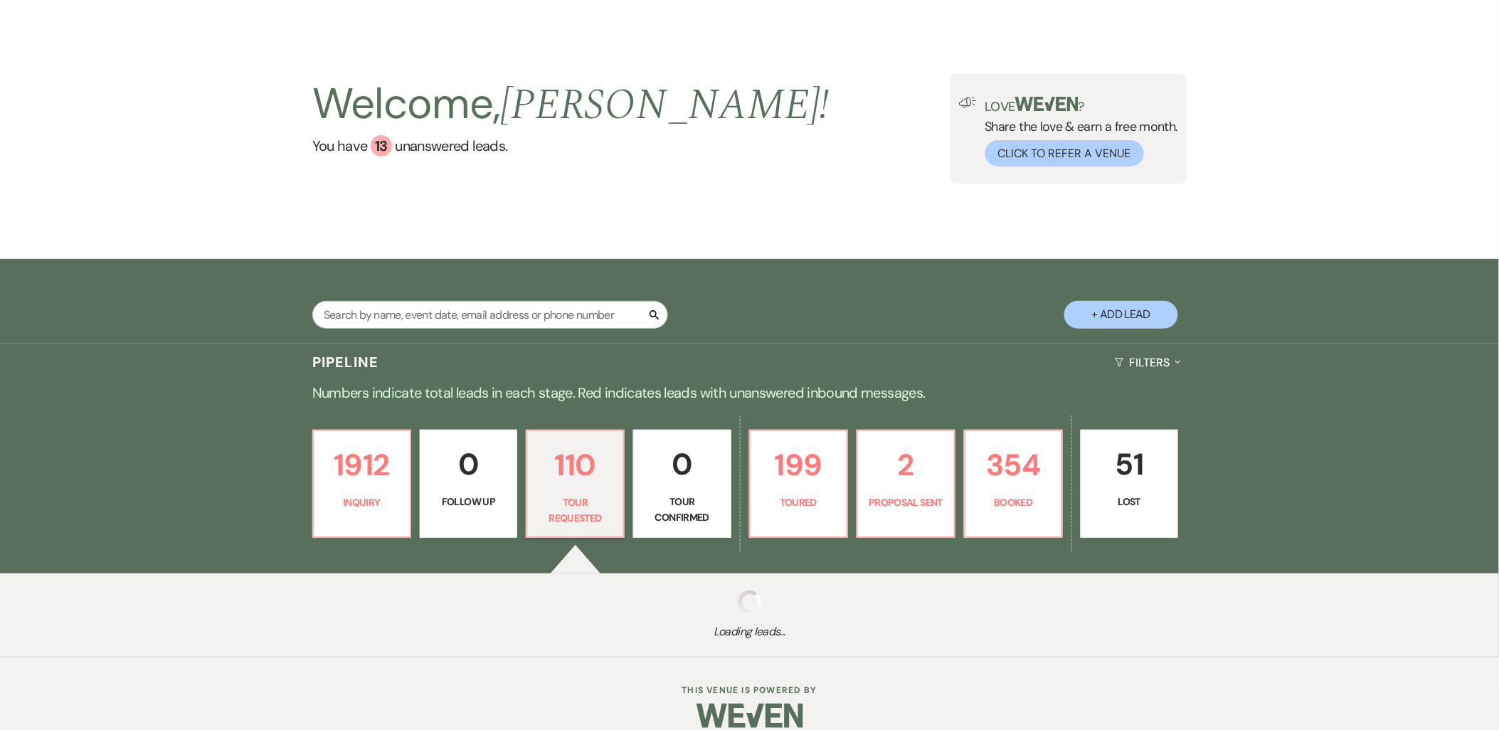
select select "2"
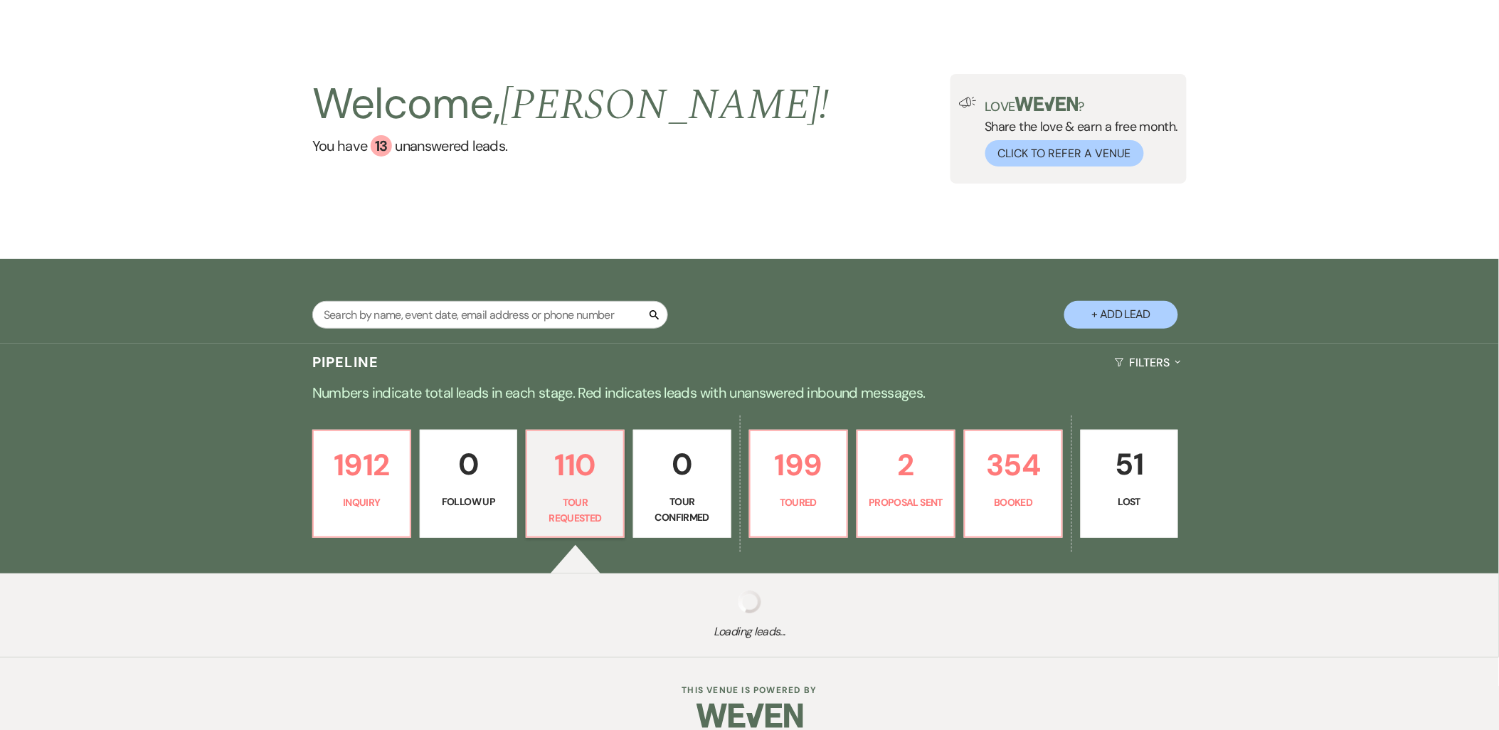
select select "2"
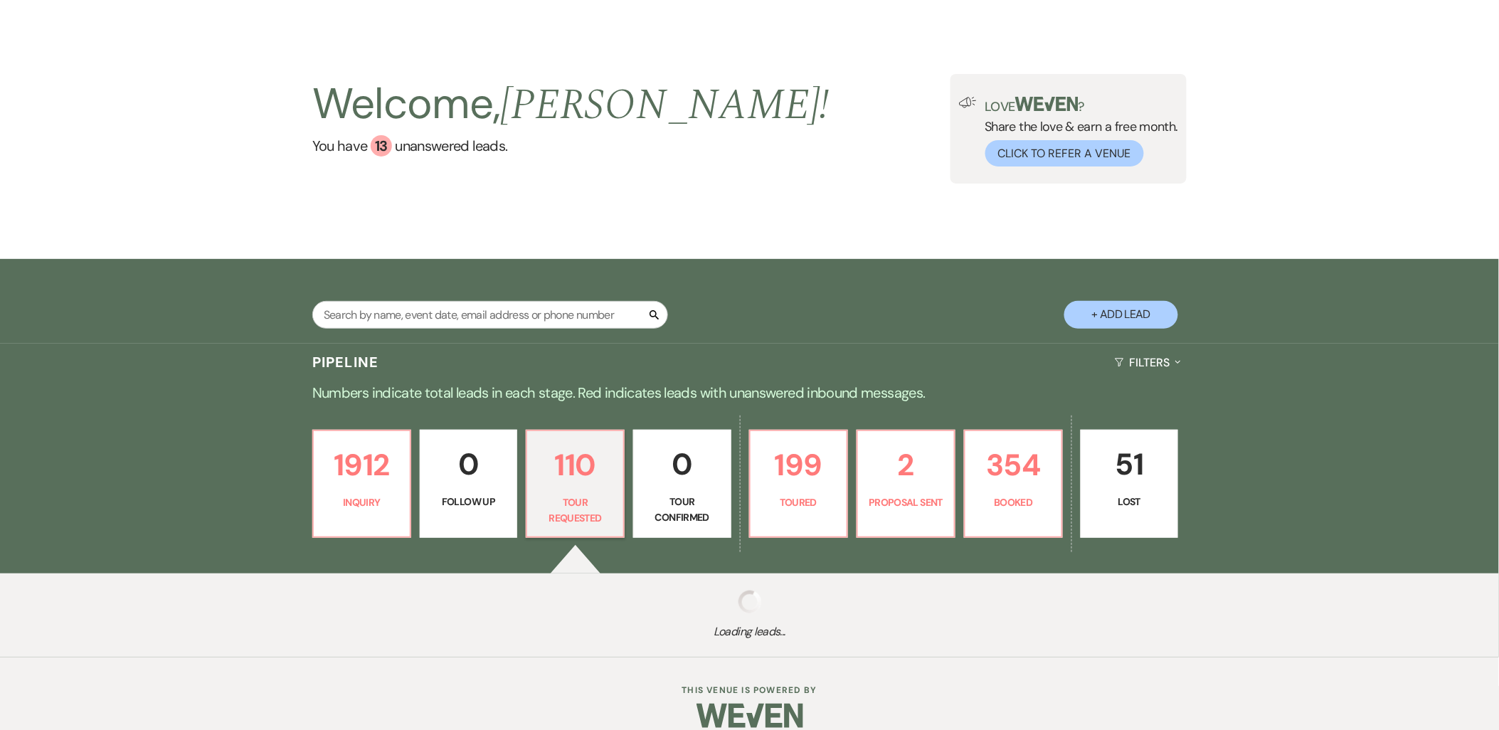
select select "2"
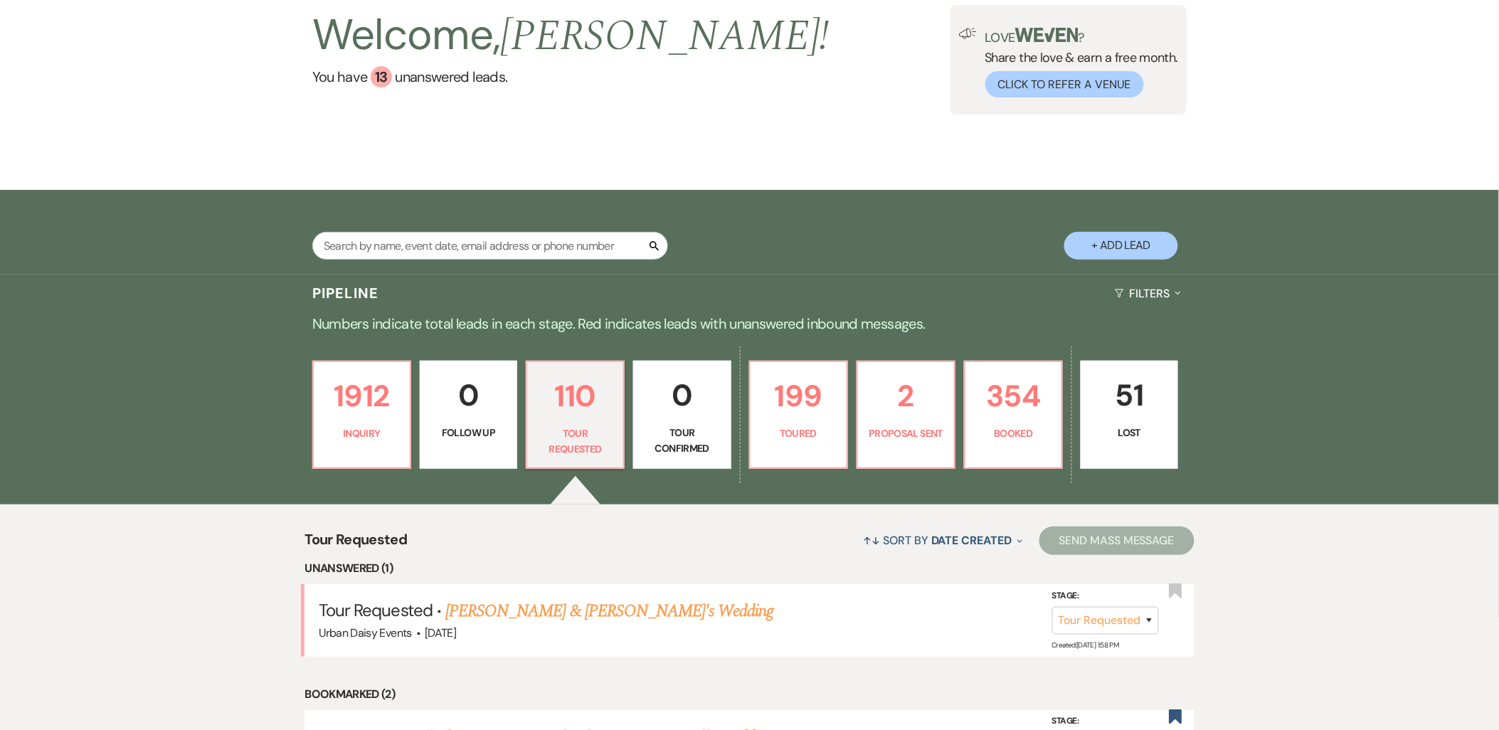
scroll to position [134, 0]
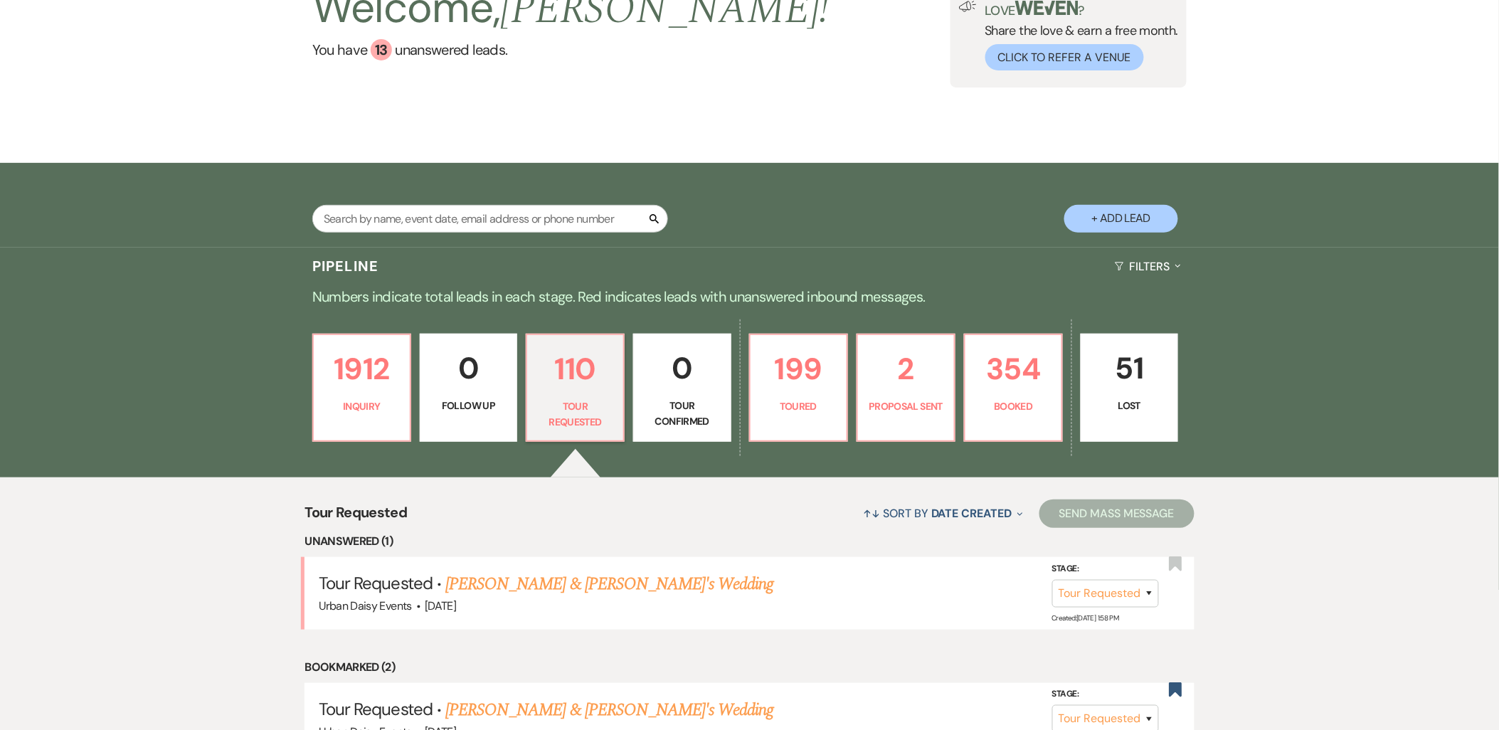
click at [487, 586] on link "[PERSON_NAME] & [PERSON_NAME]'s Wedding" at bounding box center [609, 584] width 329 height 26
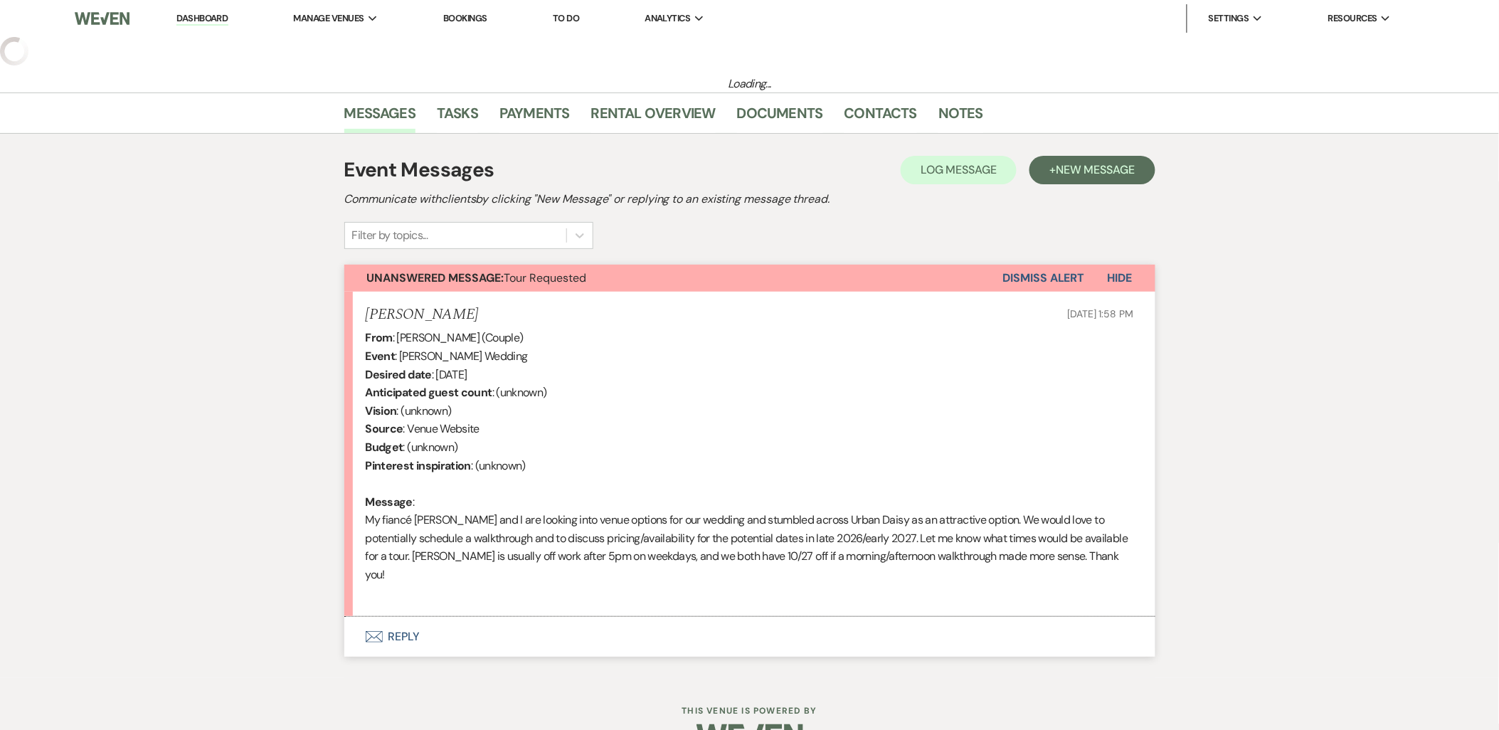
select select "2"
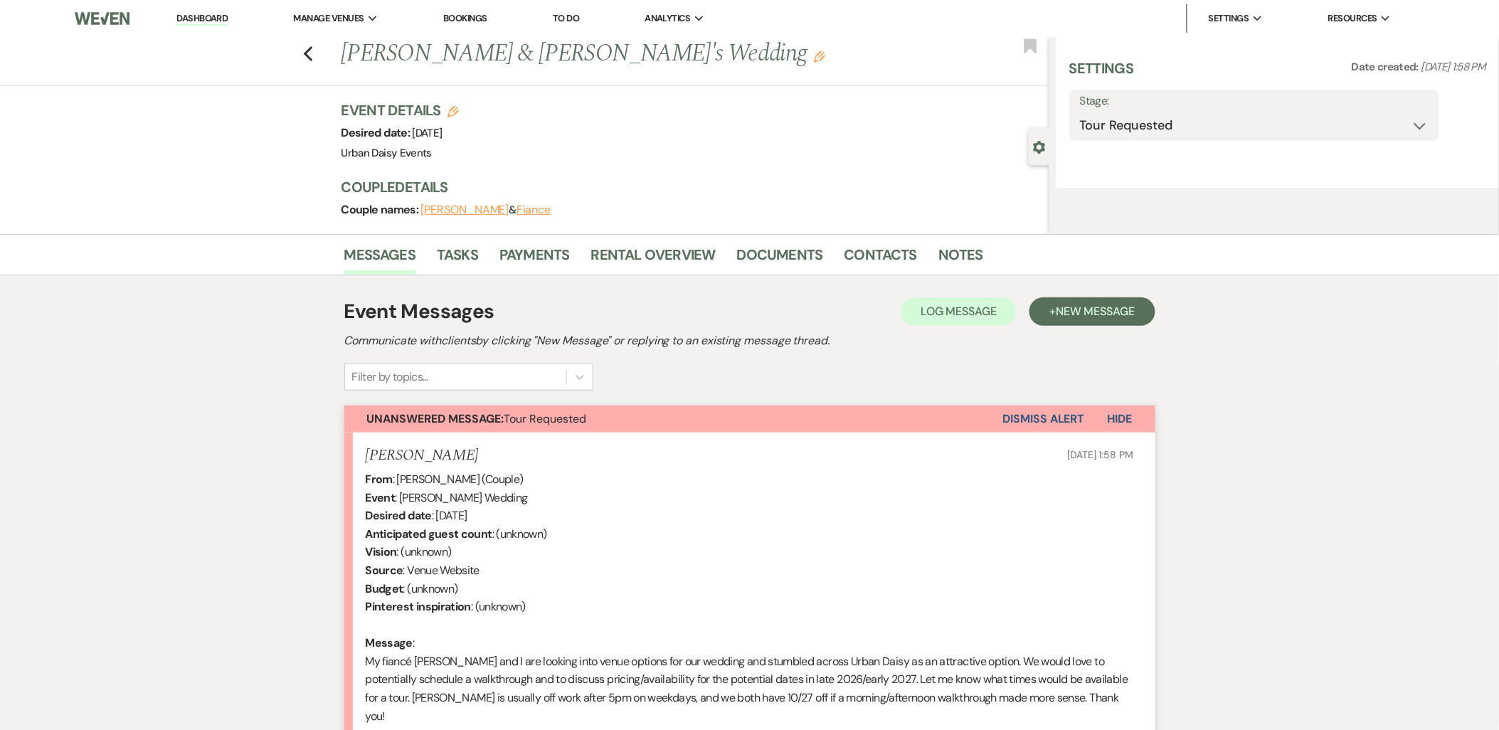
select select "5"
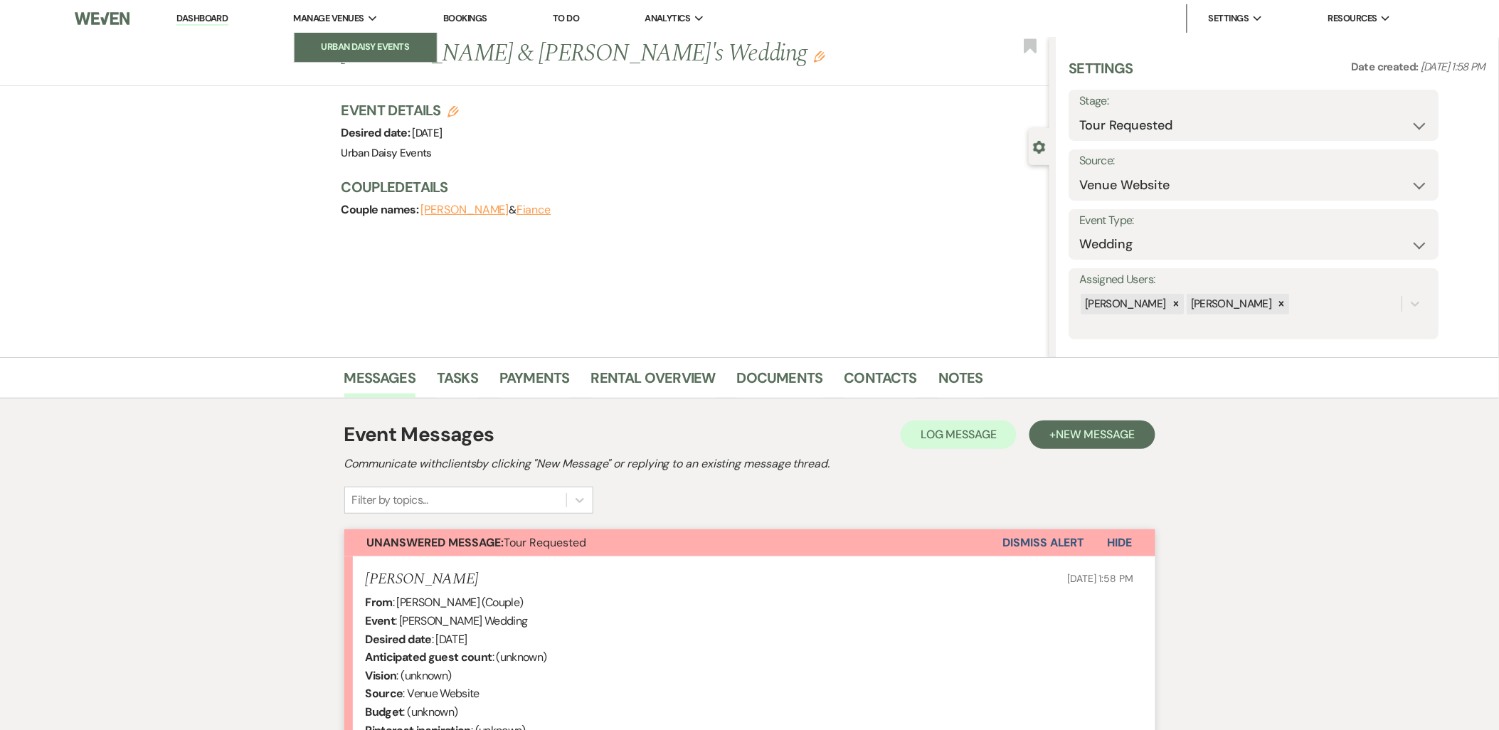
click at [334, 40] on li "Urban Daisy Events" at bounding box center [366, 47] width 128 height 14
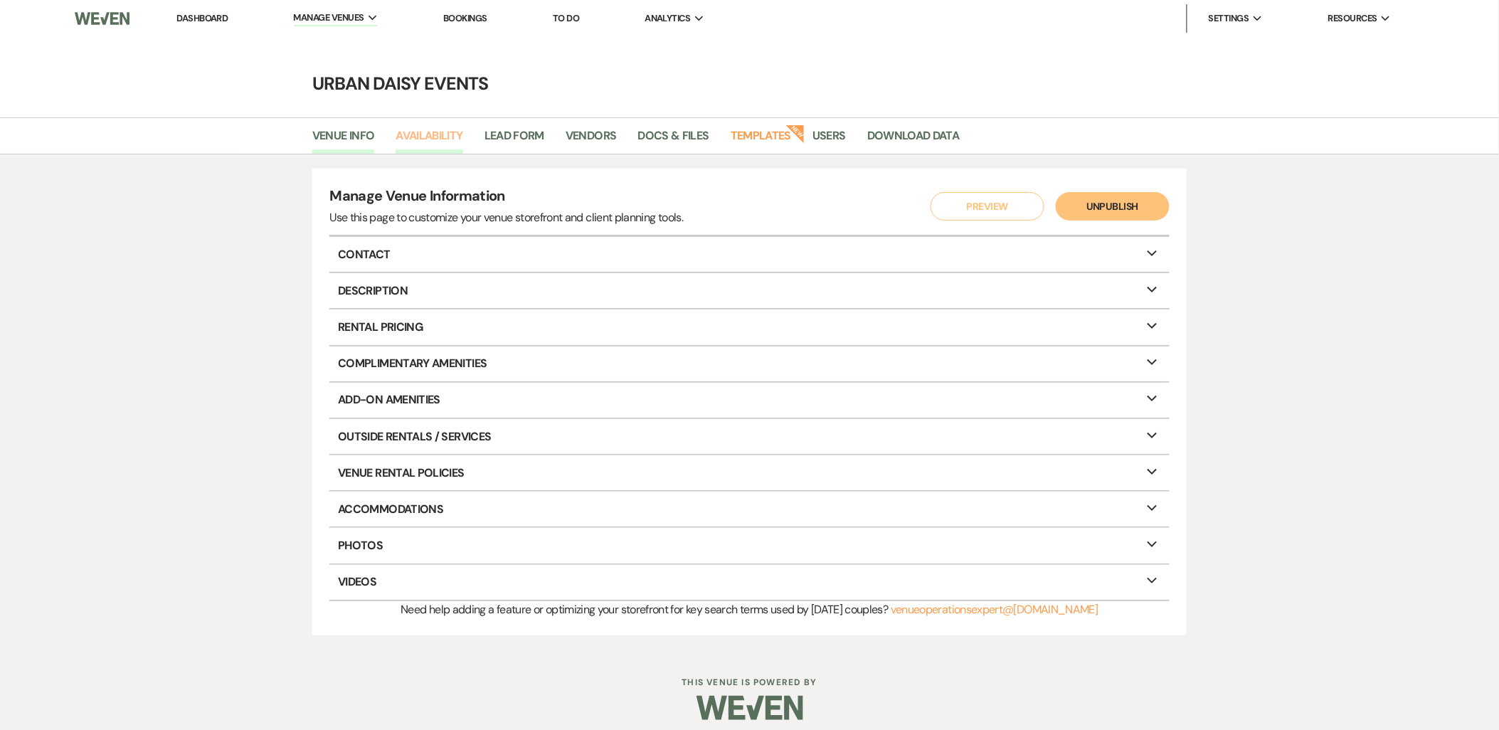
click at [410, 139] on link "Availability" at bounding box center [429, 140] width 67 height 27
select select "2"
select select "2026"
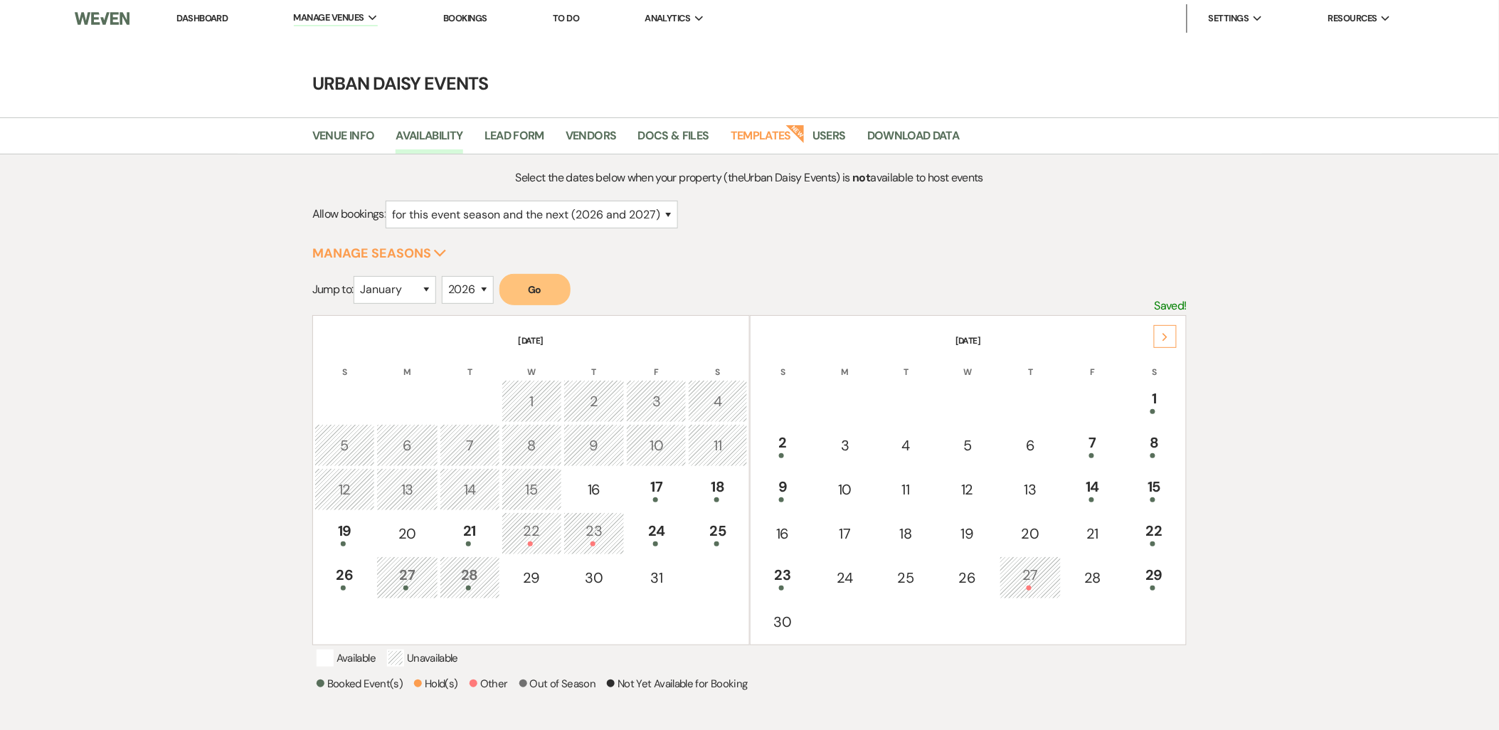
click at [1161, 344] on div "Next" at bounding box center [1165, 336] width 23 height 23
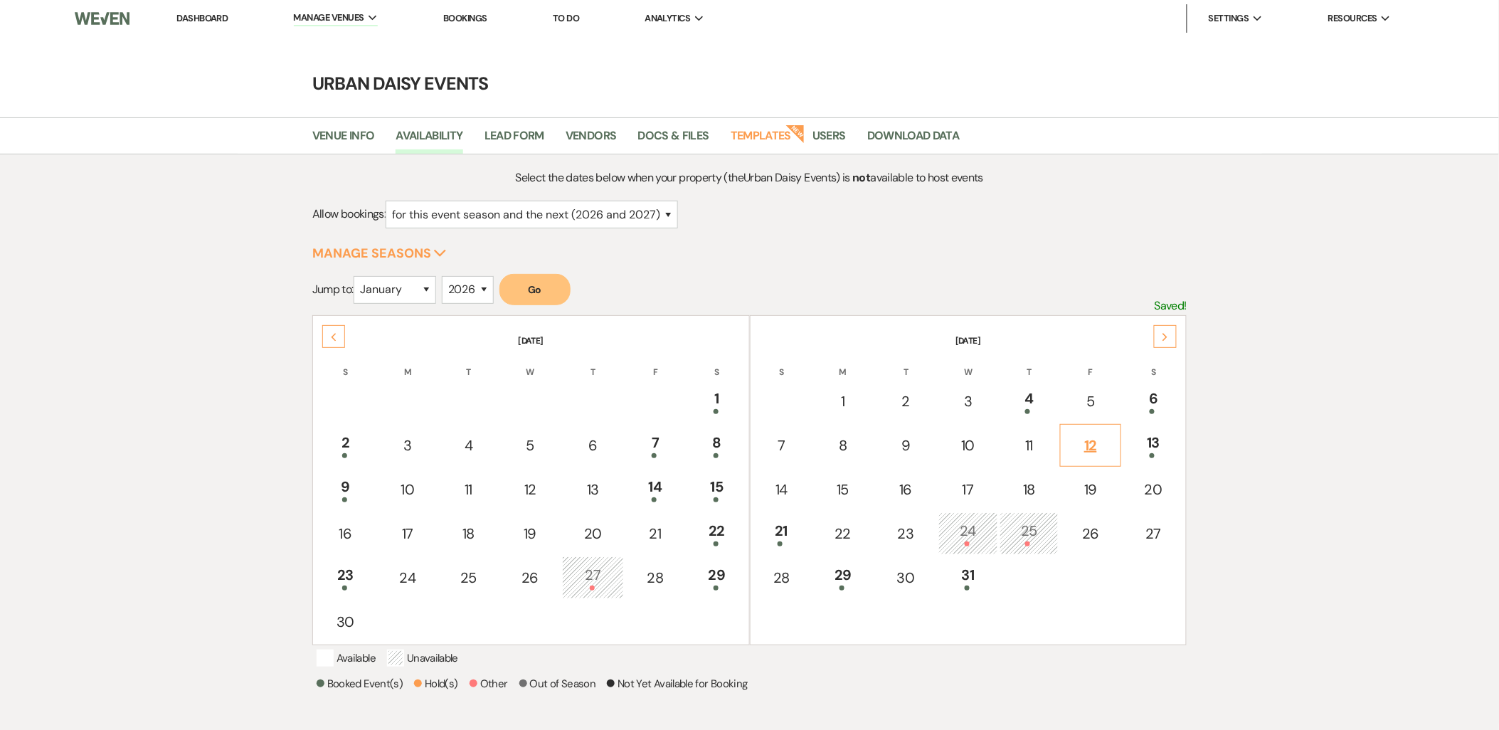
click at [1094, 442] on div "12" at bounding box center [1091, 445] width 46 height 21
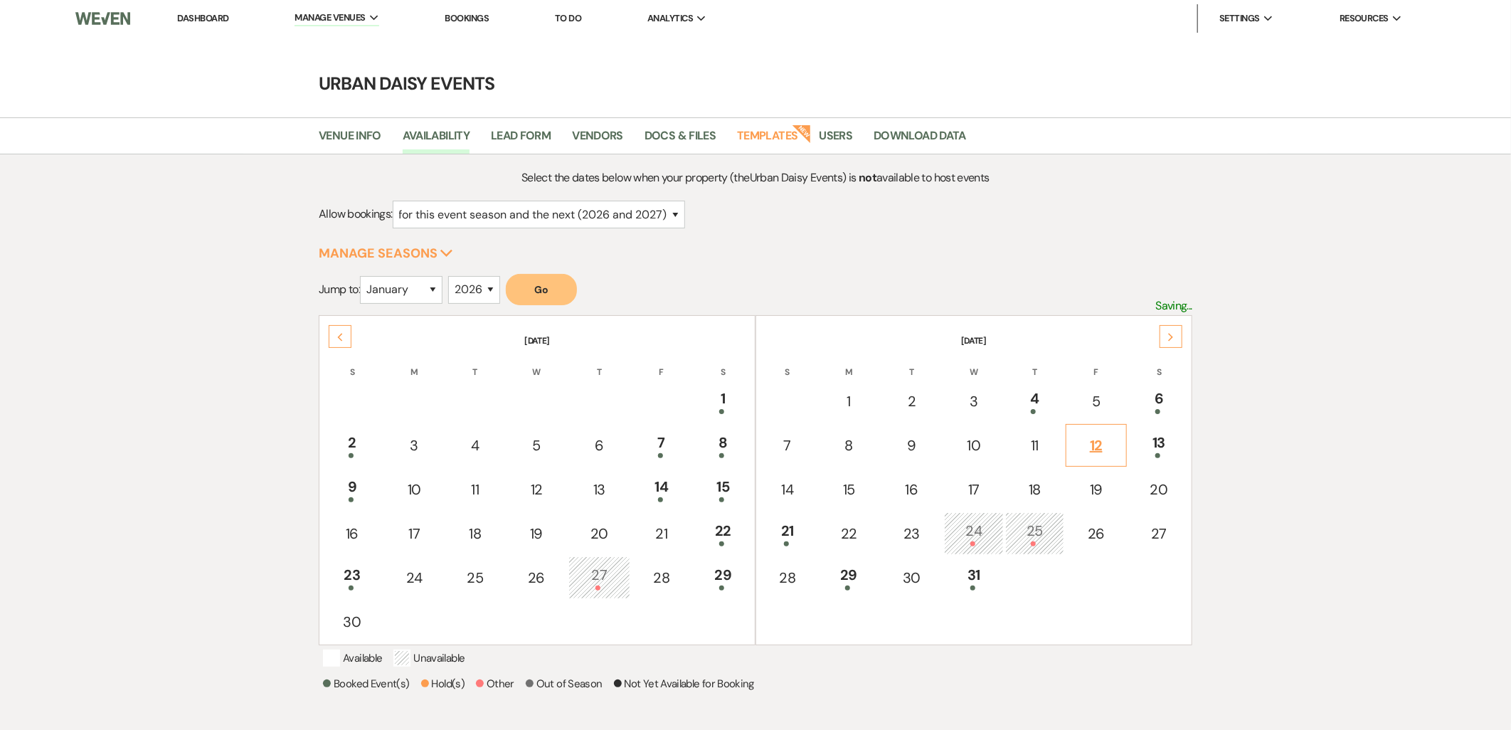
select select "other"
select select "false"
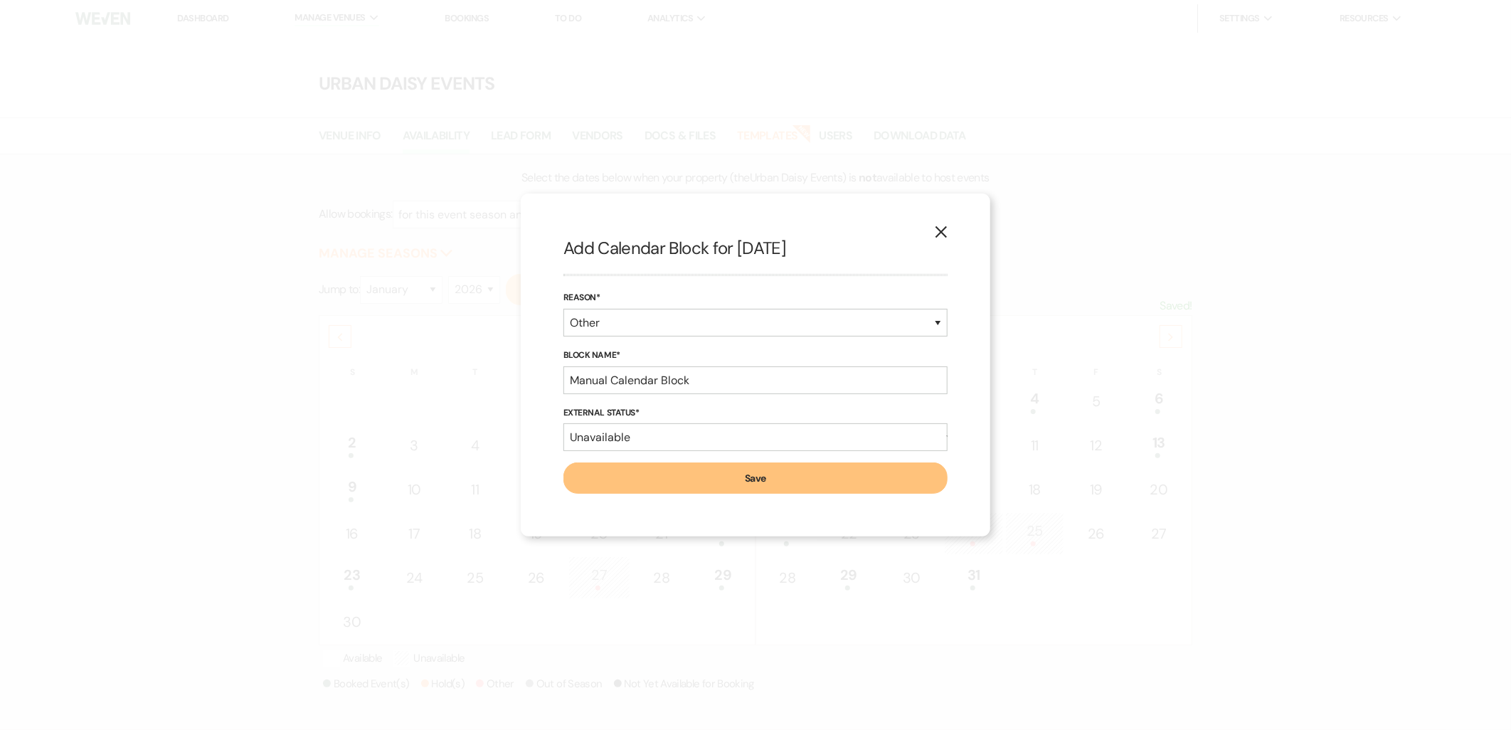
click at [952, 236] on div "X Add Calendar Block for [DATE] Reason* Booked Event Hold Other Block Name* Man…" at bounding box center [756, 365] width 470 height 343
click at [941, 232] on use "button" at bounding box center [941, 231] width 11 height 11
